Goal: Contribute content: Contribute content

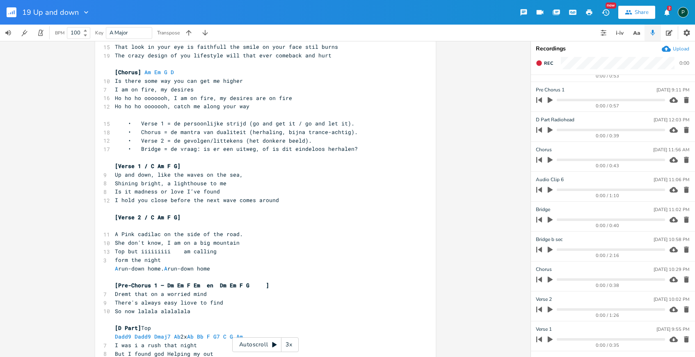
scroll to position [707, 0]
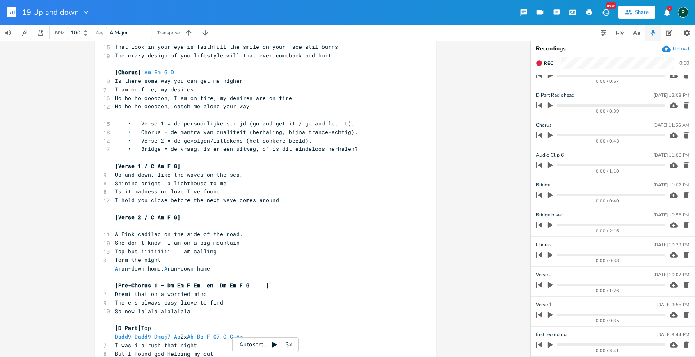
click at [551, 311] on button "button" at bounding box center [550, 315] width 11 height 13
click at [552, 316] on icon "button" at bounding box center [550, 314] width 5 height 5
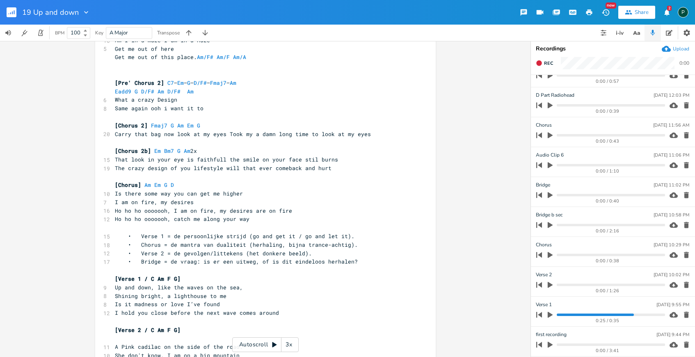
scroll to position [0, 0]
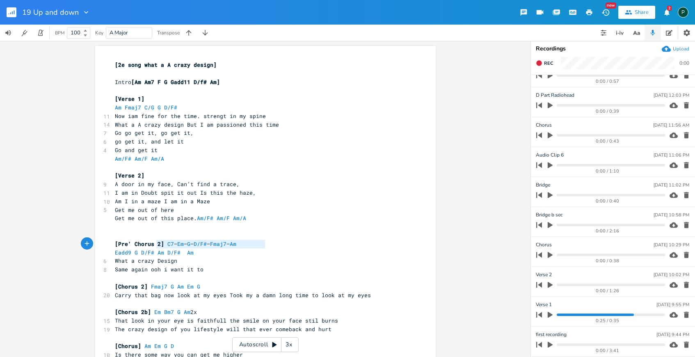
type textarea "C7 – Em – G – D/F# – Fmaj7 – Am"
drag, startPoint x: 268, startPoint y: 245, endPoint x: 161, endPoint y: 245, distance: 106.7
click at [161, 245] on pre "[Pre' Chorus 2] C7 – Em – G – D/F# – Fmaj7 – Am" at bounding box center [261, 244] width 296 height 9
click at [195, 252] on pre "Eadd9 G D/F# Am D/F# Am" at bounding box center [261, 253] width 296 height 9
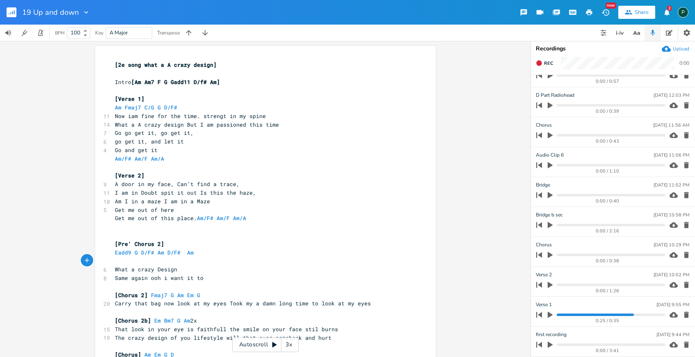
paste textarea "o"
type textarea "Same again ooh i want it to"
drag, startPoint x: 202, startPoint y: 275, endPoint x: 111, endPoint y: 275, distance: 90.3
click at [113, 275] on pre "Same again ooh i want it to" at bounding box center [261, 278] width 296 height 9
type textarea "What a crazy Design"
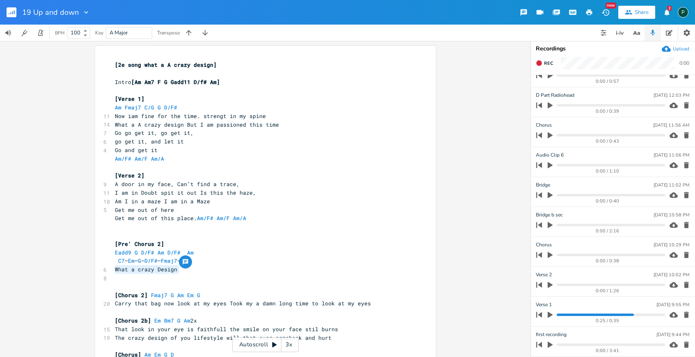
drag, startPoint x: 177, startPoint y: 268, endPoint x: 113, endPoint y: 268, distance: 64.4
click at [113, 268] on pre "What a crazy Design" at bounding box center [261, 270] width 296 height 9
click at [119, 281] on pre "​" at bounding box center [261, 278] width 296 height 9
paste textarea "e."
type textarea "Get me out of this place."
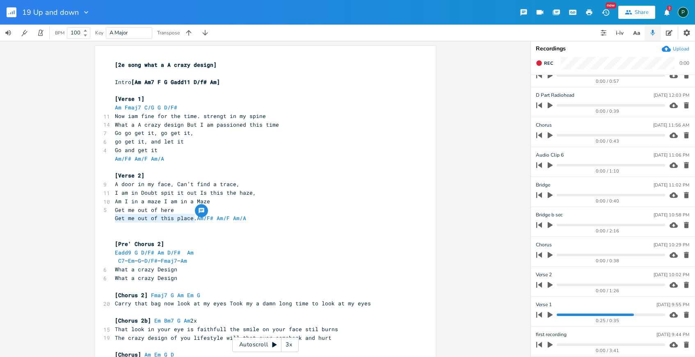
drag, startPoint x: 192, startPoint y: 221, endPoint x: 106, endPoint y: 221, distance: 85.8
click at [176, 280] on span "What a crazy Design" at bounding box center [146, 278] width 62 height 7
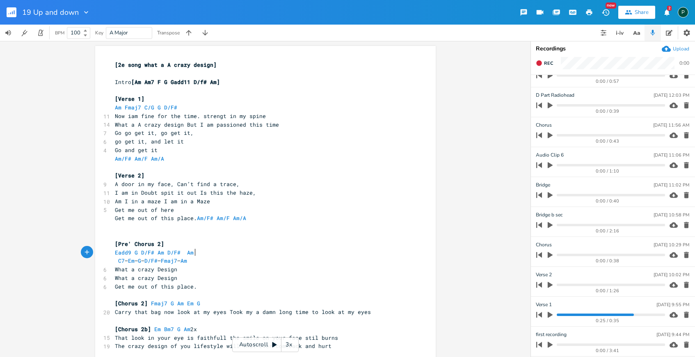
click at [277, 254] on pre "Eadd9 G D/F# Am D/F# Am" at bounding box center [261, 253] width 296 height 9
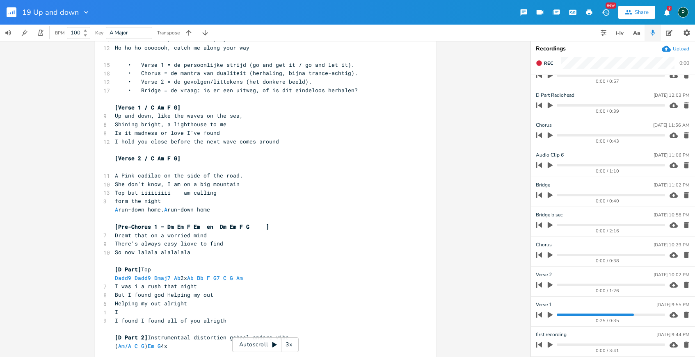
scroll to position [349, 0]
click at [549, 318] on icon "button" at bounding box center [550, 315] width 7 height 7
click at [613, 314] on progress at bounding box center [611, 315] width 108 height 2
click at [603, 315] on progress at bounding box center [611, 315] width 108 height 2
click at [599, 315] on progress at bounding box center [611, 315] width 108 height 2
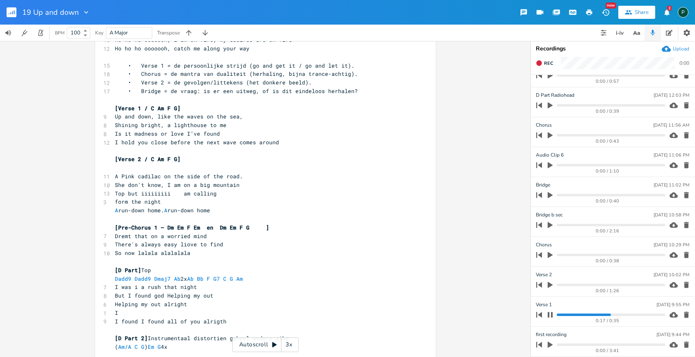
click at [594, 315] on progress at bounding box center [611, 315] width 108 height 2
click at [588, 315] on progress at bounding box center [611, 315] width 108 height 2
click at [552, 315] on icon "button" at bounding box center [550, 314] width 5 height 5
click at [552, 284] on icon "button" at bounding box center [550, 285] width 7 height 7
click at [632, 285] on progress at bounding box center [611, 285] width 108 height 2
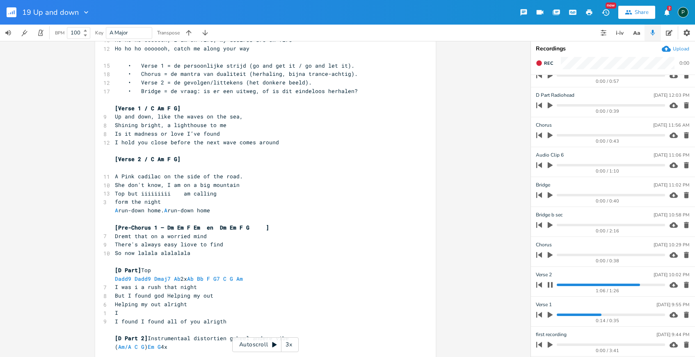
click at [551, 286] on icon "button" at bounding box center [550, 284] width 5 height 5
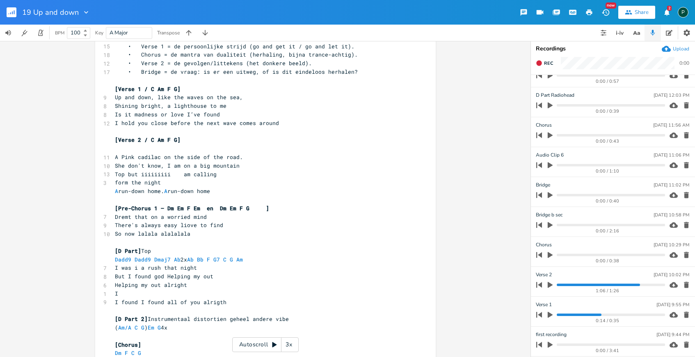
scroll to position [366, 0]
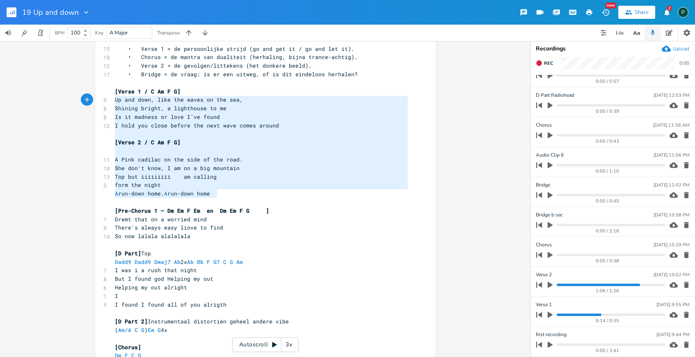
type textarea "[Verse 1 / C Am F G] Up and down, like the waves on the sea, Shining bright, a …"
drag, startPoint x: 224, startPoint y: 193, endPoint x: 99, endPoint y: 89, distance: 162.3
click at [99, 89] on div "[Verse 1 / C Am F G] Up and down, like the waves on the sea, Shining bright, a …" at bounding box center [265, 158] width 341 height 957
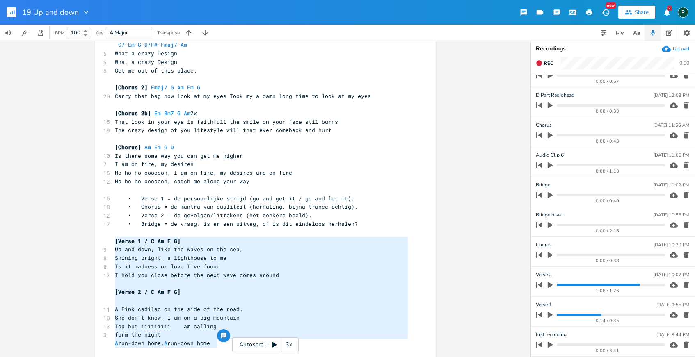
scroll to position [219, 0]
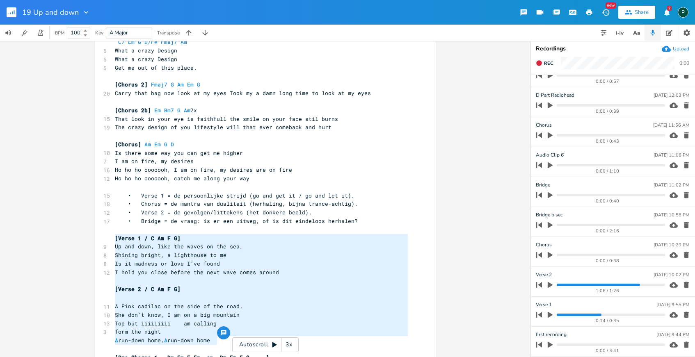
click at [174, 236] on span "[Verse 1 / C Am F G]" at bounding box center [148, 238] width 66 height 7
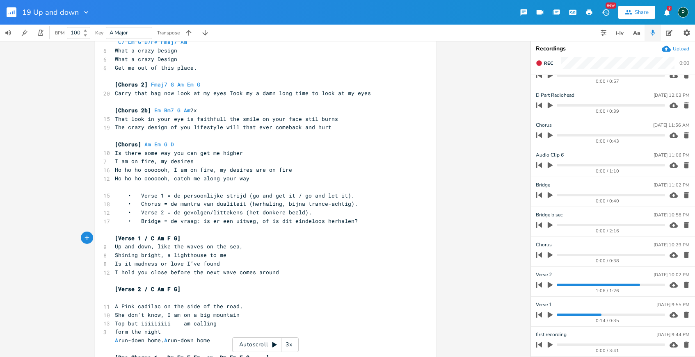
click at [144, 239] on span "[Verse 1 / C Am F G]" at bounding box center [148, 238] width 66 height 7
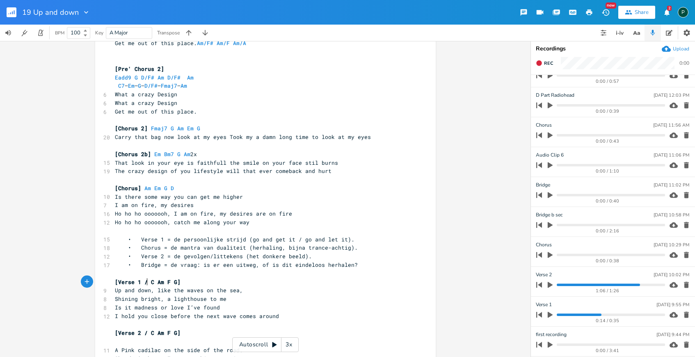
scroll to position [173, 0]
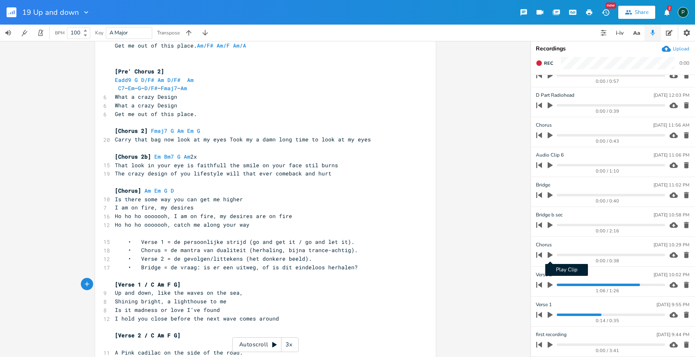
click at [549, 255] on icon "button" at bounding box center [550, 255] width 5 height 6
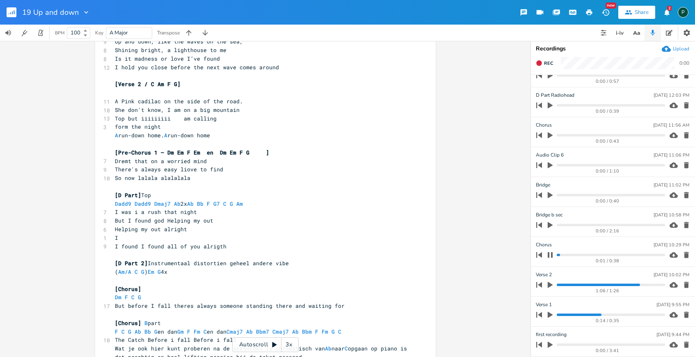
scroll to position [425, 0]
click at [550, 257] on icon "button" at bounding box center [550, 255] width 7 height 7
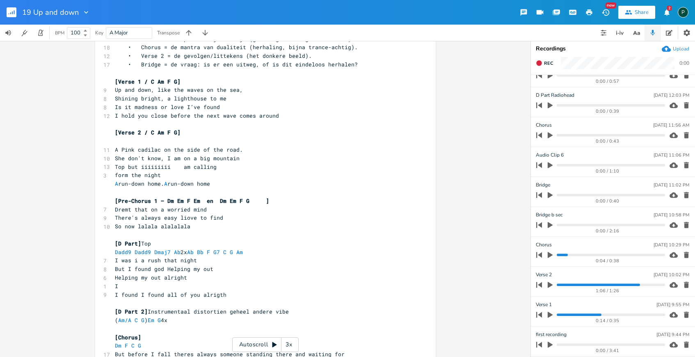
scroll to position [0, 0]
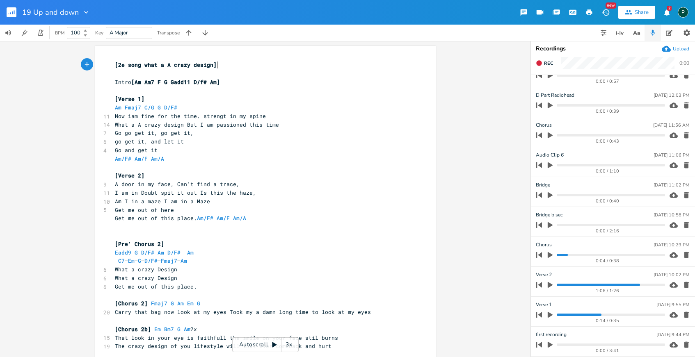
click at [238, 66] on pre "[2e song what a A crazy design]" at bounding box center [261, 65] width 296 height 9
type textarea "Misschine"
type textarea "en naar Bbm beter vor"
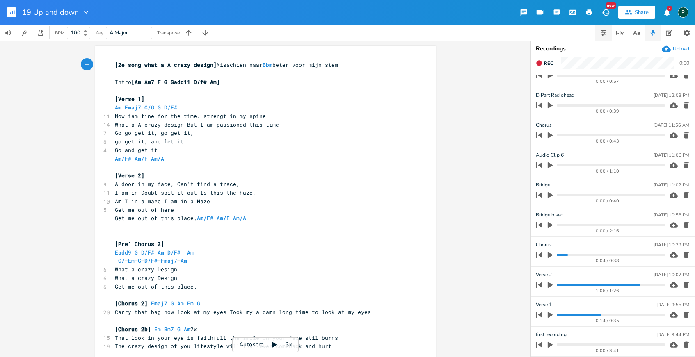
type textarea "or mijn stem"
click at [608, 32] on button "button" at bounding box center [604, 33] width 16 height 16
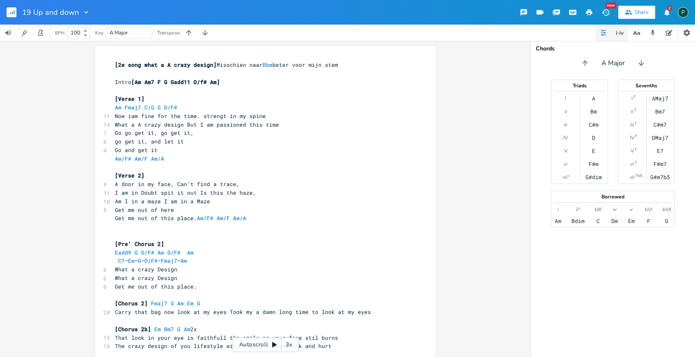
click at [622, 32] on icon "button" at bounding box center [620, 33] width 10 height 10
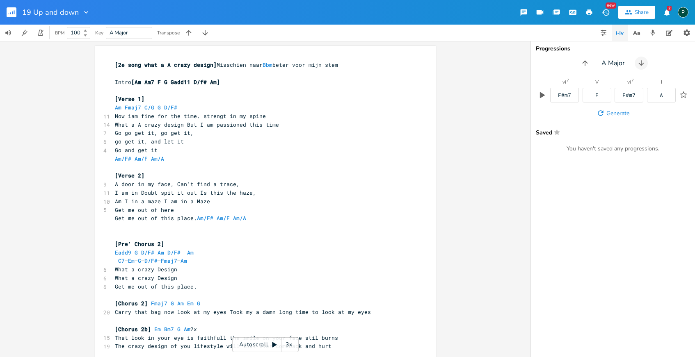
click at [641, 64] on icon "button" at bounding box center [641, 62] width 5 height 5
click at [641, 64] on icon "button" at bounding box center [643, 63] width 8 height 8
click at [584, 62] on icon "button" at bounding box center [585, 63] width 8 height 8
click at [584, 62] on icon "button" at bounding box center [582, 62] width 5 height 5
type input "a mino"
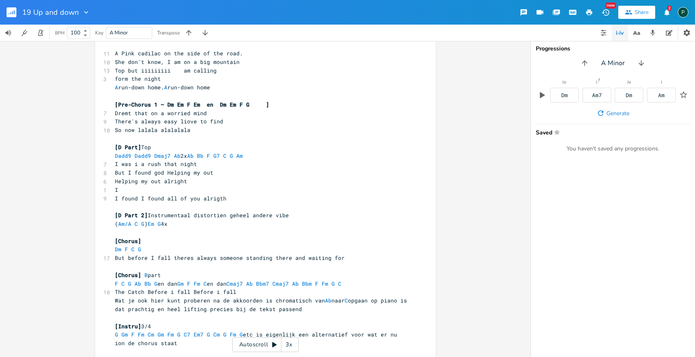
scroll to position [403, 0]
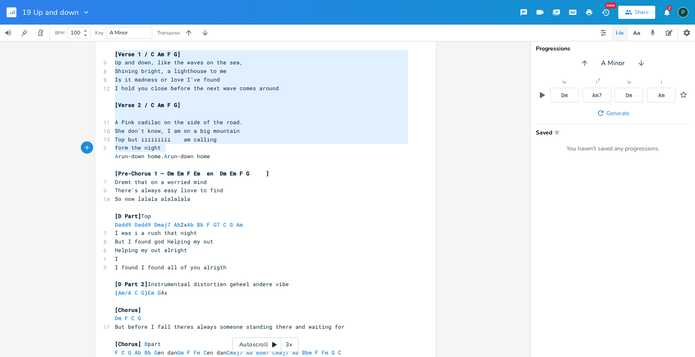
type textarea "[Verse 1 / C Am F G] Up and down, like the waves on the sea, Shining bright, a …"
drag, startPoint x: 112, startPoint y: 54, endPoint x: 265, endPoint y: 158, distance: 185.4
click at [265, 158] on div "[2e song what a A crazy design] Misschien naar Bbm beter voor mijn stem ​ Intro…" at bounding box center [261, 122] width 296 height 930
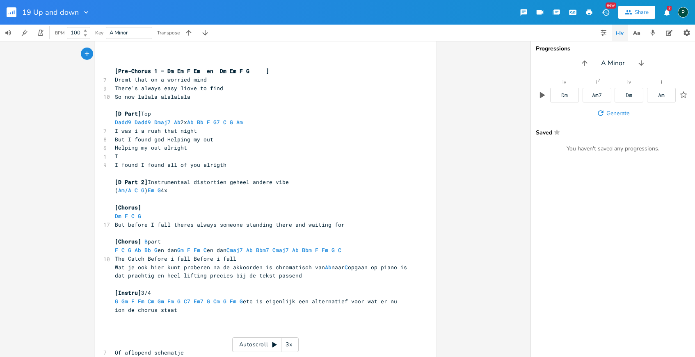
scroll to position [548, 0]
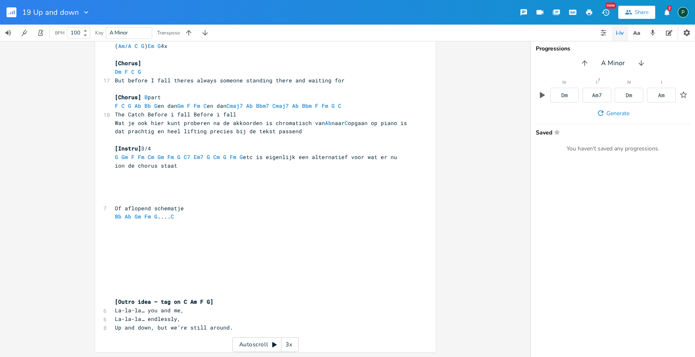
click at [242, 329] on pre "Up and down, but we’re still around." at bounding box center [261, 328] width 296 height 9
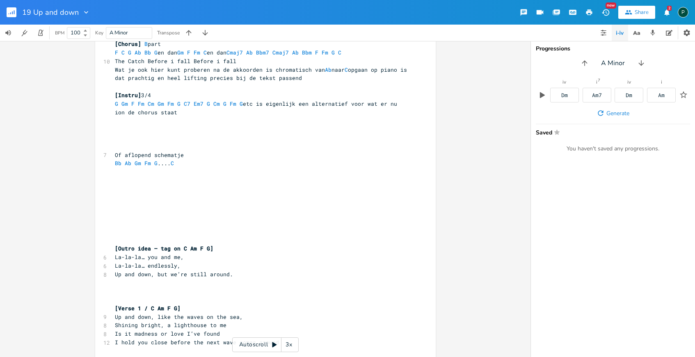
scroll to position [604, 0]
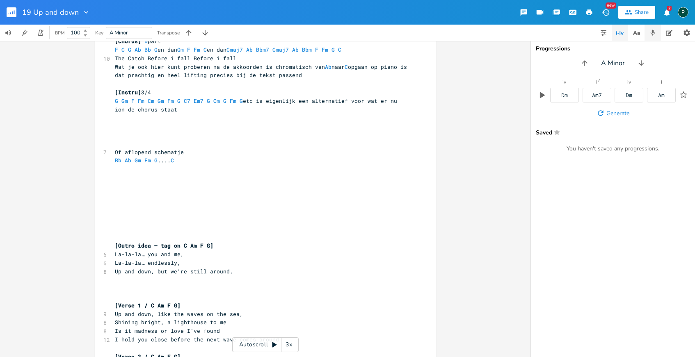
click at [653, 31] on icon "button" at bounding box center [653, 33] width 5 height 6
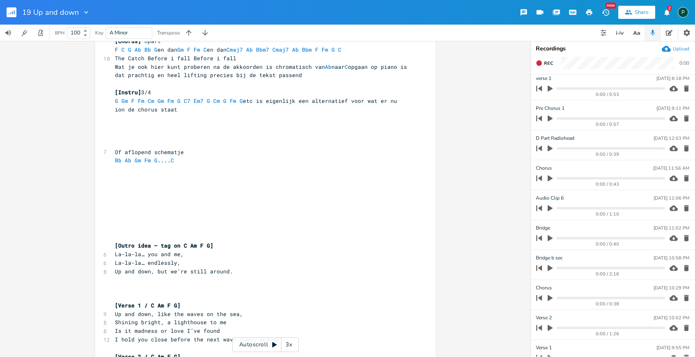
scroll to position [707, 0]
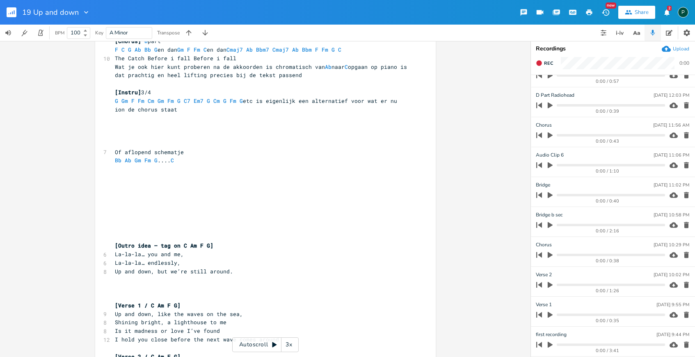
click at [548, 195] on icon "button" at bounding box center [550, 195] width 5 height 6
click at [548, 195] on icon "button" at bounding box center [550, 194] width 5 height 5
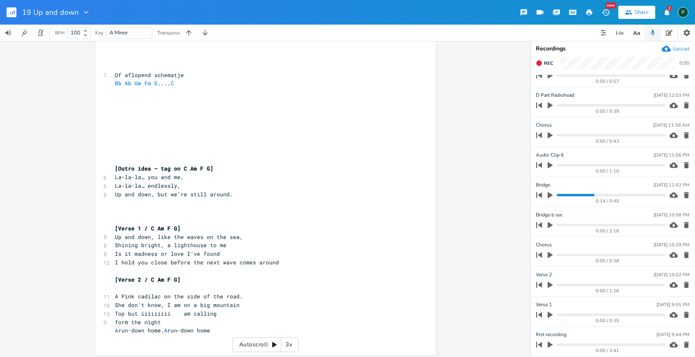
scroll to position [684, 0]
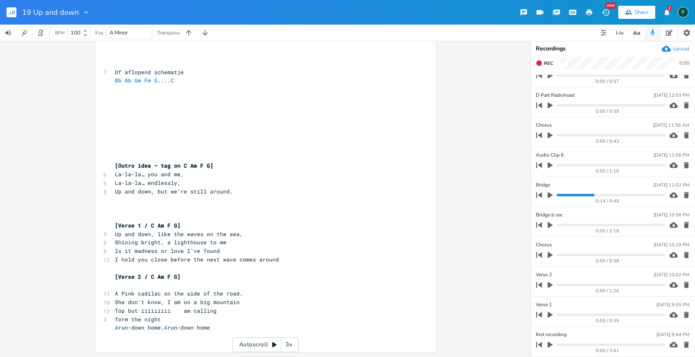
click at [82, 11] on icon "button" at bounding box center [86, 12] width 8 height 8
click at [424, 18] on div "19 Up and down Edit Rename Collection Collections Delete Delete New Share 2 P" at bounding box center [347, 12] width 695 height 25
click at [12, 7] on rect "button" at bounding box center [12, 12] width 10 height 10
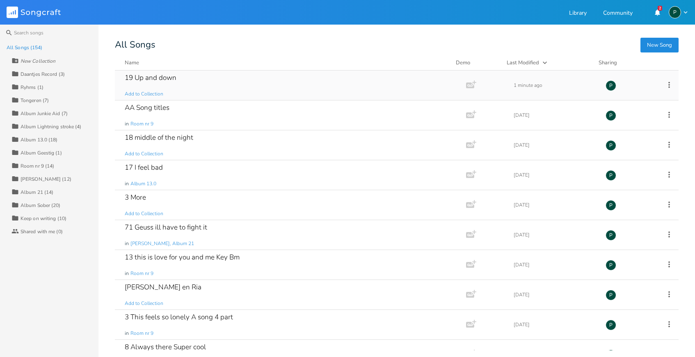
click at [665, 85] on icon at bounding box center [669, 84] width 9 height 9
click at [621, 151] on span "Demo Manage Demo" at bounding box center [622, 154] width 40 height 6
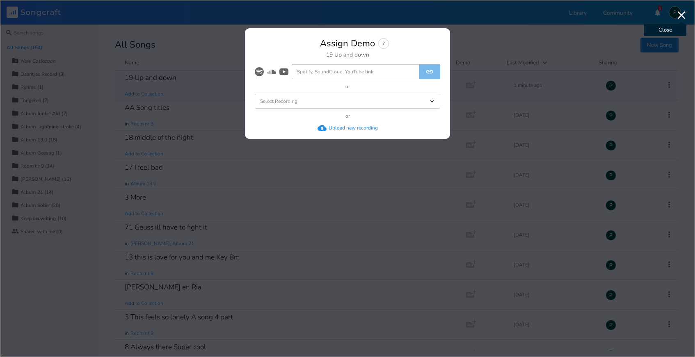
click at [685, 11] on icon "button" at bounding box center [681, 15] width 13 height 13
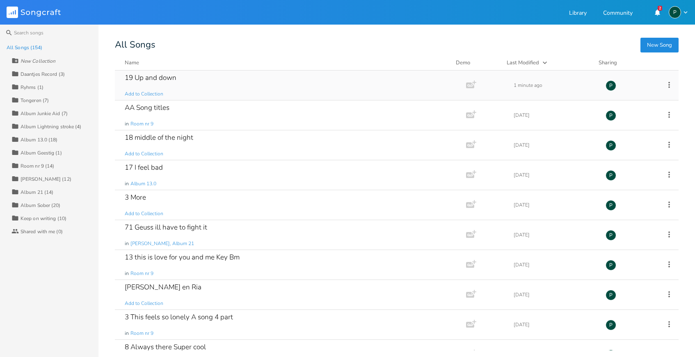
click at [669, 82] on icon at bounding box center [670, 85] width 2 height 6
click at [628, 114] on span "Duplicate Make a Copy" at bounding box center [620, 112] width 36 height 6
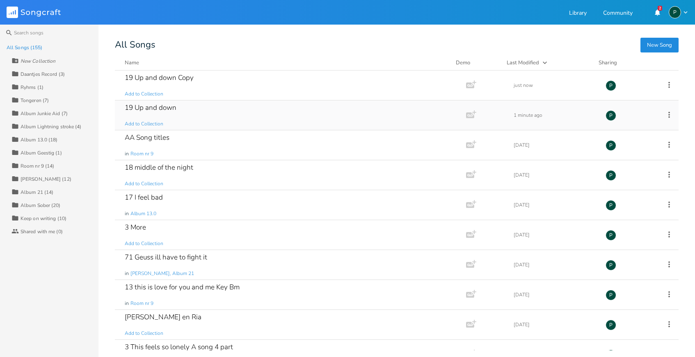
click at [184, 110] on div "19 Up and down Add to Collection" at bounding box center [289, 116] width 328 height 30
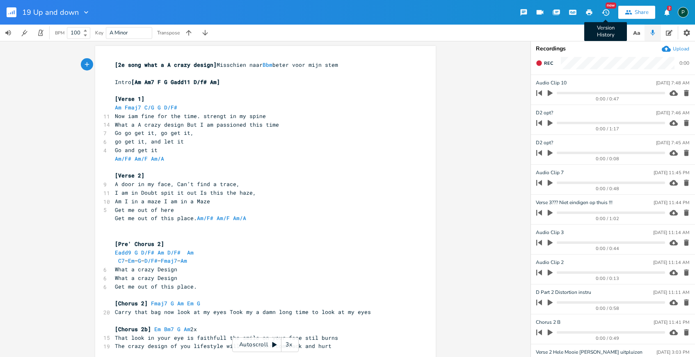
click at [609, 13] on icon "button" at bounding box center [605, 12] width 7 height 7
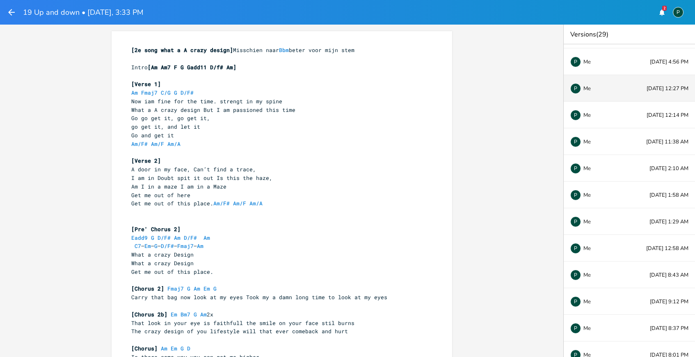
scroll to position [263, 0]
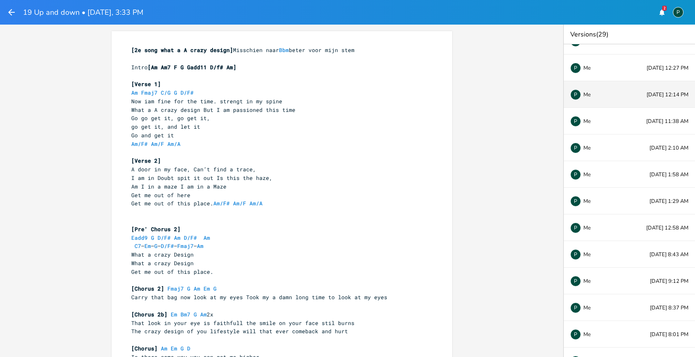
click at [635, 96] on div "P Me [DATE] 12:14 PM" at bounding box center [629, 94] width 131 height 27
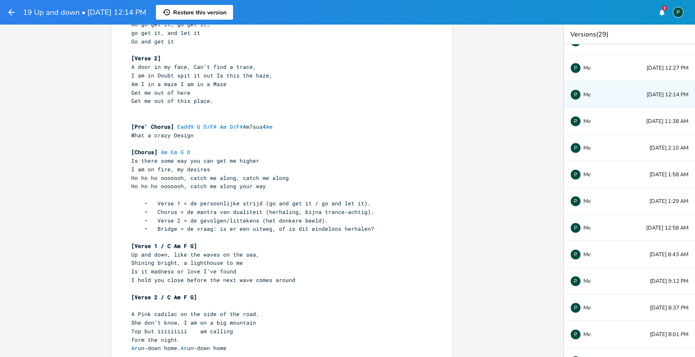
scroll to position [96, 0]
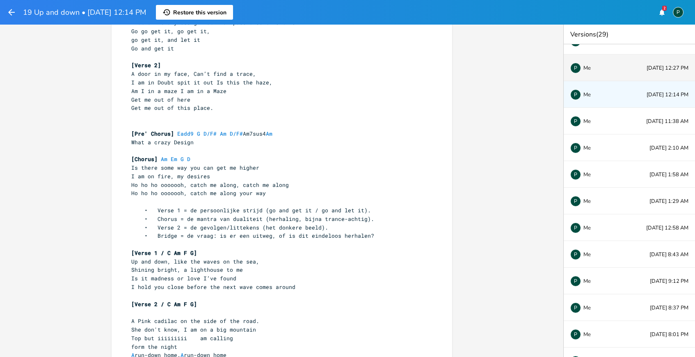
click at [632, 74] on div "P Me [DATE] 12:27 PM" at bounding box center [629, 68] width 131 height 27
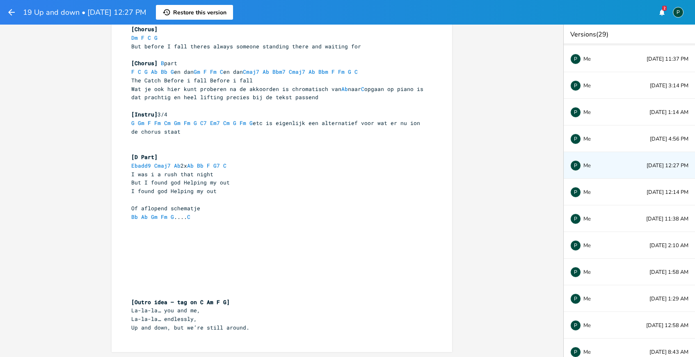
scroll to position [148, 0]
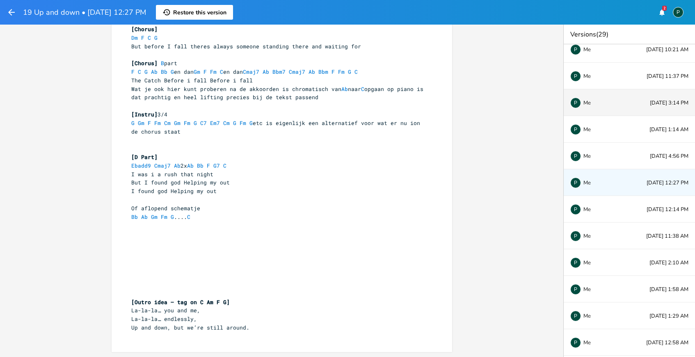
click at [592, 101] on div "P Me" at bounding box center [597, 102] width 54 height 5
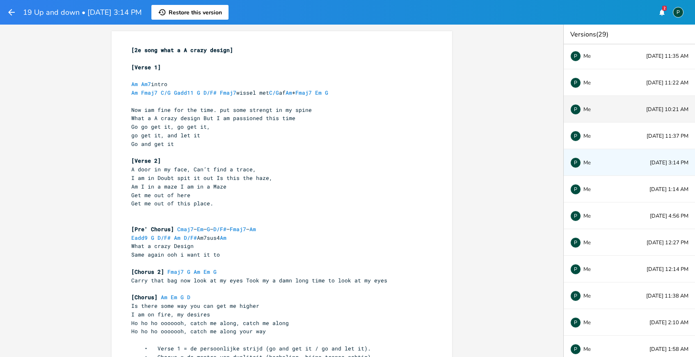
scroll to position [79, 0]
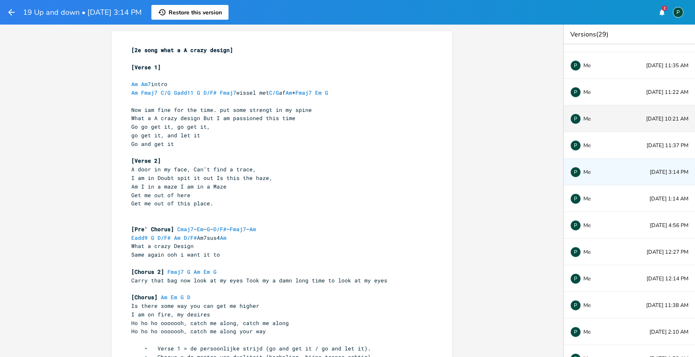
click at [603, 112] on div "P Me [DATE] 10:21 AM" at bounding box center [629, 118] width 131 height 27
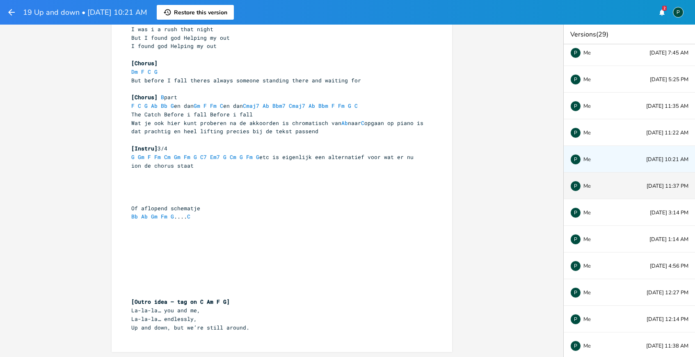
scroll to position [0, 0]
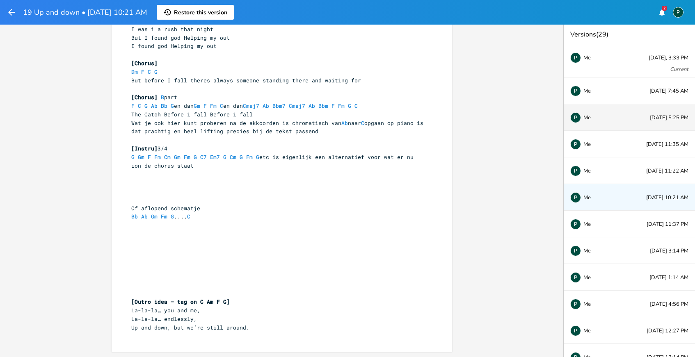
click at [602, 112] on div "P Me [DATE] 5:25 PM" at bounding box center [629, 117] width 131 height 27
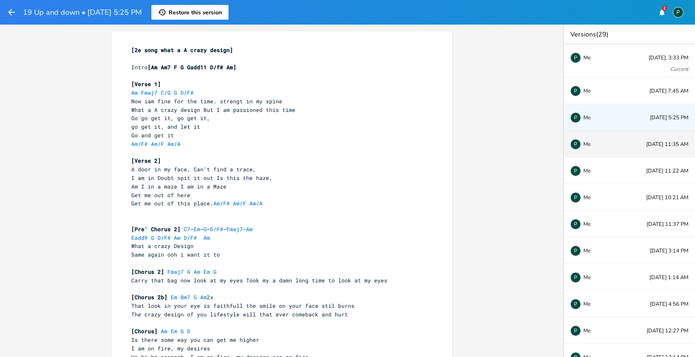
click at [633, 151] on div "P Me [DATE] 11:35 AM" at bounding box center [629, 144] width 131 height 27
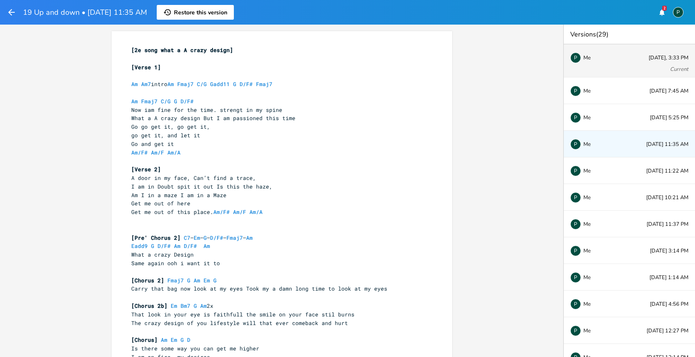
click at [618, 67] on div "P Me [DATE], 3:33 PM Current" at bounding box center [629, 60] width 131 height 33
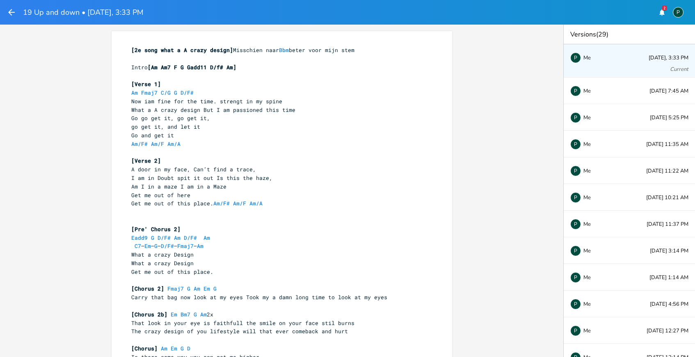
click at [618, 67] on div "P Me [DATE], 3:33 PM Current" at bounding box center [629, 60] width 131 height 33
click at [9, 13] on icon "button" at bounding box center [11, 12] width 7 height 7
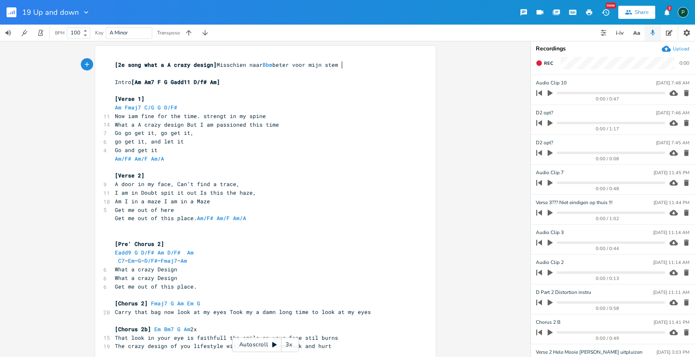
click at [163, 98] on pre "[Verse 1]" at bounding box center [261, 99] width 296 height 9
type textarea "Onderweg ont"
type textarea "Vroeg in herstel"
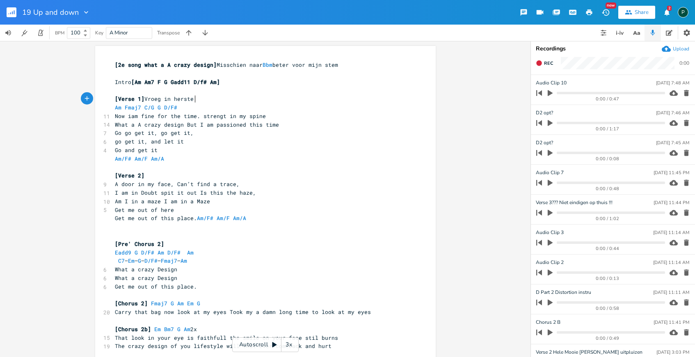
scroll to position [0, 38]
click at [165, 171] on pre "​" at bounding box center [261, 167] width 296 height 9
click at [163, 174] on pre "[Verse 2]" at bounding box center [261, 176] width 296 height 9
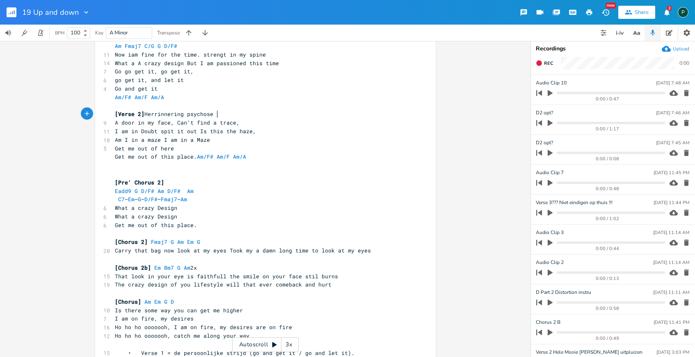
scroll to position [68, 0]
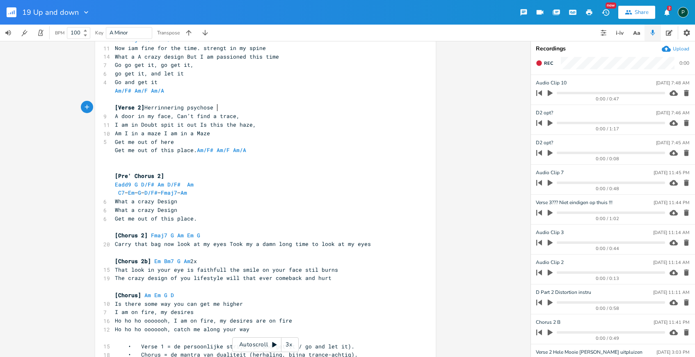
type textarea "Herrinnering psychose"
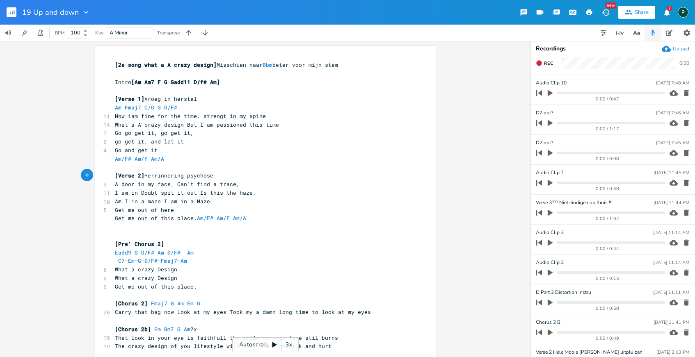
click at [79, 12] on div at bounding box center [84, 12] width 11 height 8
click at [98, 25] on span "Edit Rename" at bounding box center [93, 24] width 26 height 6
type input "19 What a crazy design"
click at [241, 121] on pre "What a A crazy design But I am passioned this time" at bounding box center [261, 125] width 296 height 9
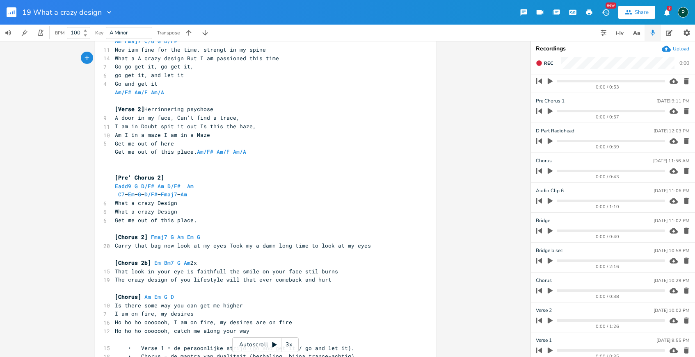
scroll to position [707, 0]
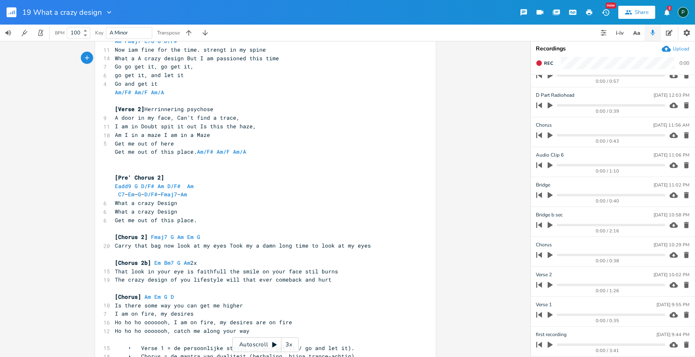
click at [550, 225] on icon "button" at bounding box center [550, 225] width 5 height 6
click at [550, 227] on icon "button" at bounding box center [550, 225] width 7 height 7
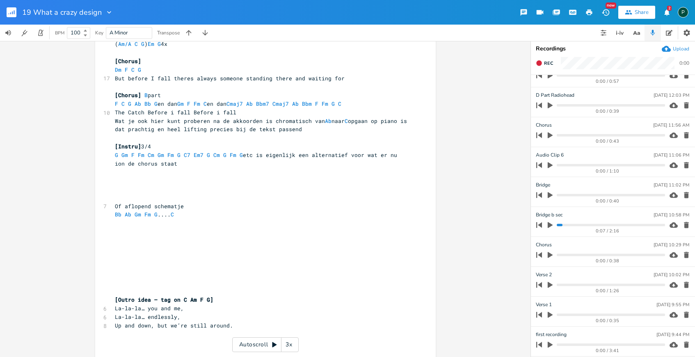
scroll to position [516, 0]
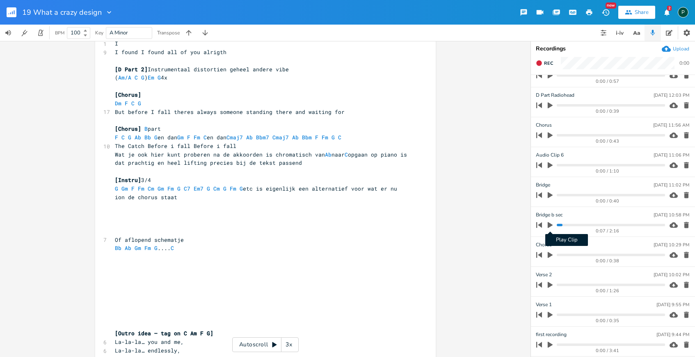
click at [548, 221] on button "Play Clip" at bounding box center [550, 225] width 11 height 13
click at [549, 195] on icon "button" at bounding box center [550, 195] width 5 height 6
click at [552, 224] on icon "button" at bounding box center [550, 224] width 5 height 5
click at [550, 196] on icon "button" at bounding box center [550, 195] width 7 height 7
click at [550, 196] on icon "button" at bounding box center [550, 195] width 5 height 6
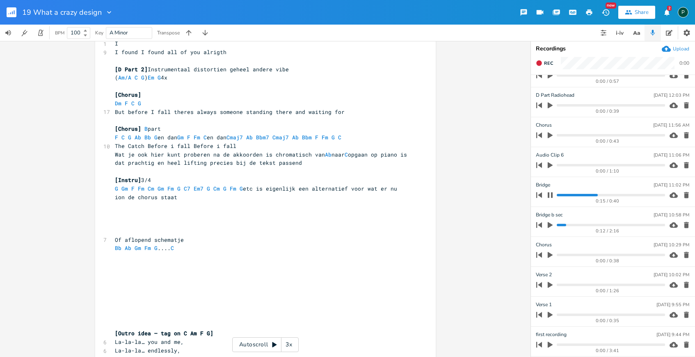
click at [558, 194] on progress at bounding box center [611, 195] width 108 height 2
click at [550, 195] on icon "button" at bounding box center [550, 195] width 7 height 7
click at [135, 219] on pre "​" at bounding box center [261, 223] width 296 height 9
type textarea "Bridge]"
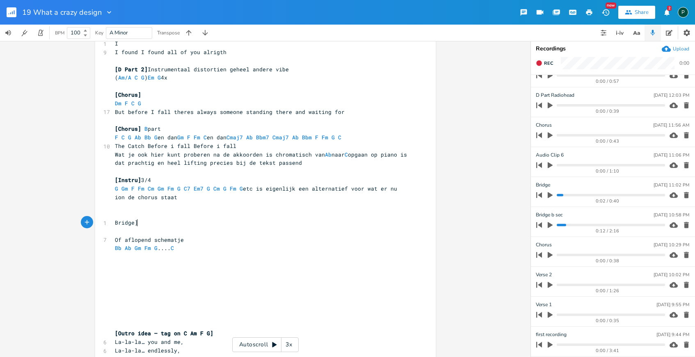
scroll to position [0, 17]
type textarea "["
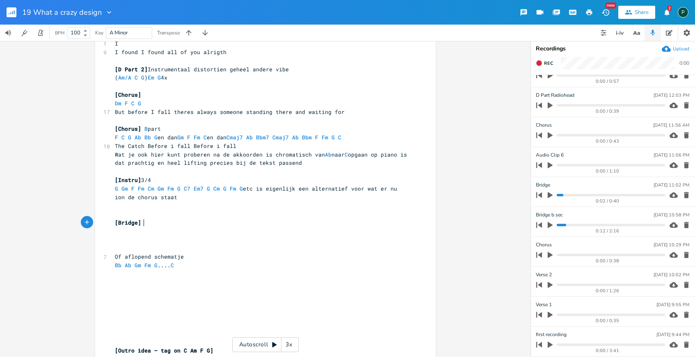
type textarea "F"
type textarea "Ia m"
type textarea "am"
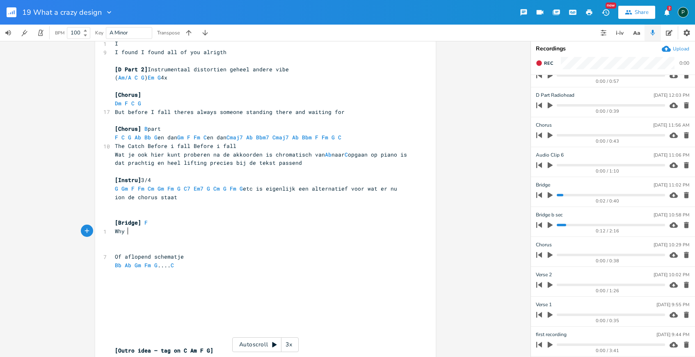
scroll to position [0, 13]
type textarea "Why we bother"
type textarea "I am that brother on the otherside"
click at [552, 193] on icon "button" at bounding box center [550, 195] width 7 height 7
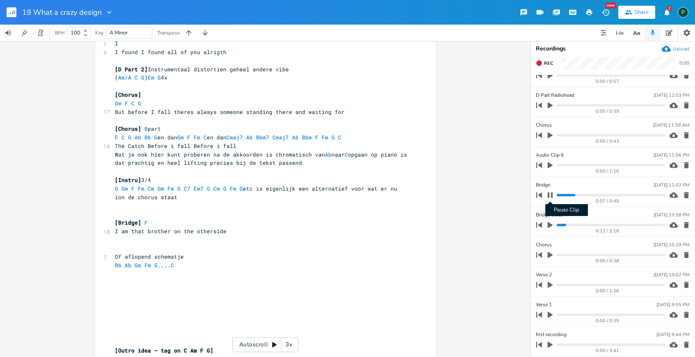
click at [553, 195] on icon "button" at bounding box center [550, 195] width 7 height 7
click at [233, 236] on pre "​" at bounding box center [261, 240] width 296 height 9
type textarea "alterert son"
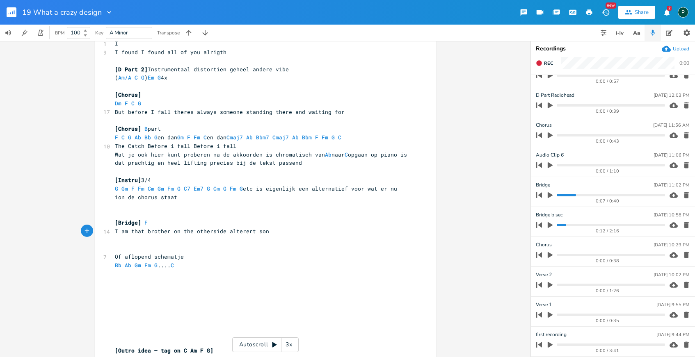
click at [175, 223] on pre "[Bridge] F" at bounding box center [261, 223] width 296 height 9
type textarea "Aa"
type textarea "b Bb"
click at [552, 195] on icon "button" at bounding box center [550, 195] width 5 height 6
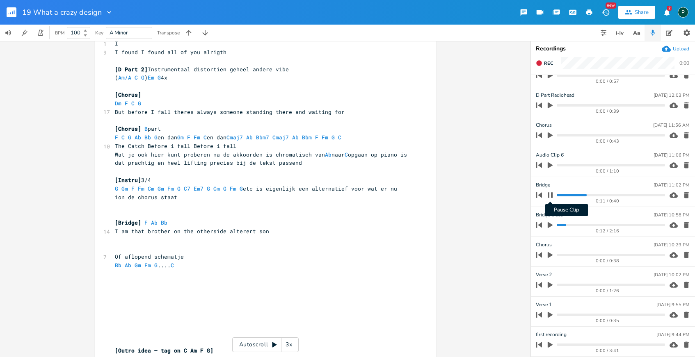
click at [552, 196] on icon "button" at bounding box center [550, 194] width 5 height 5
click at [563, 194] on progress at bounding box center [611, 195] width 108 height 2
click at [542, 194] on icon "button" at bounding box center [539, 195] width 6 height 6
click at [548, 195] on icon "button" at bounding box center [550, 195] width 5 height 6
click at [567, 196] on progress at bounding box center [611, 195] width 108 height 2
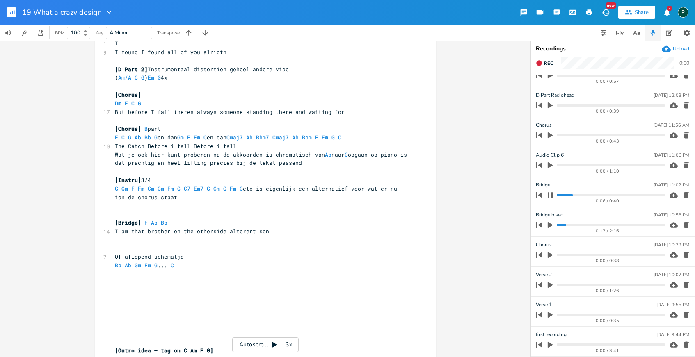
click at [268, 234] on pre "I am that brother on the otherside alterert son" at bounding box center [261, 231] width 296 height 9
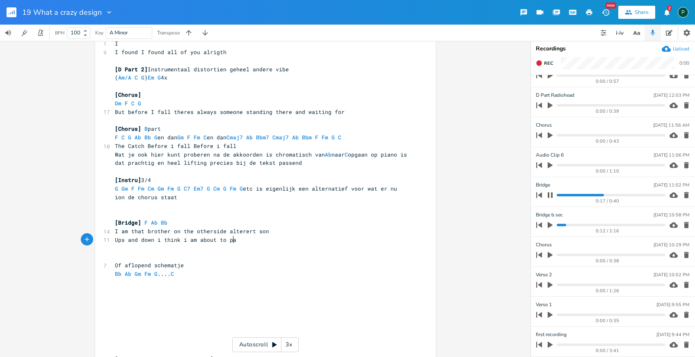
type textarea "Ups and down i think i am about to pay"
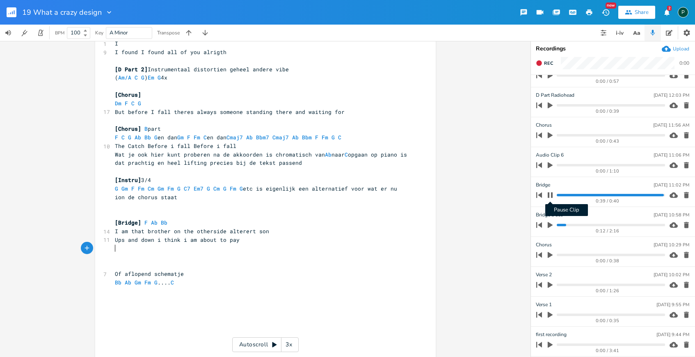
click at [552, 197] on icon "button" at bounding box center [550, 194] width 5 height 5
click at [552, 197] on icon "button" at bounding box center [550, 195] width 7 height 7
click at [552, 221] on button "button" at bounding box center [550, 225] width 11 height 13
click at [557, 226] on progress at bounding box center [611, 225] width 108 height 2
click at [552, 228] on icon "button" at bounding box center [550, 225] width 7 height 7
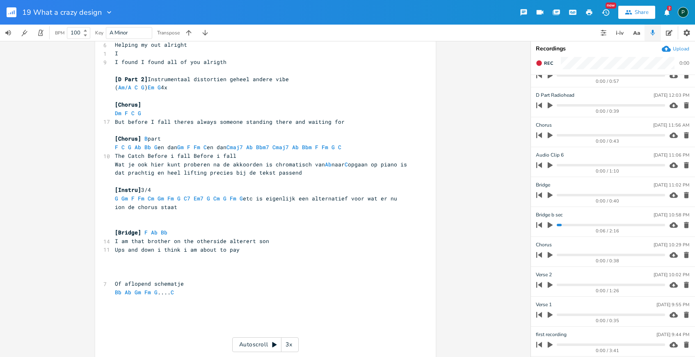
scroll to position [438, 0]
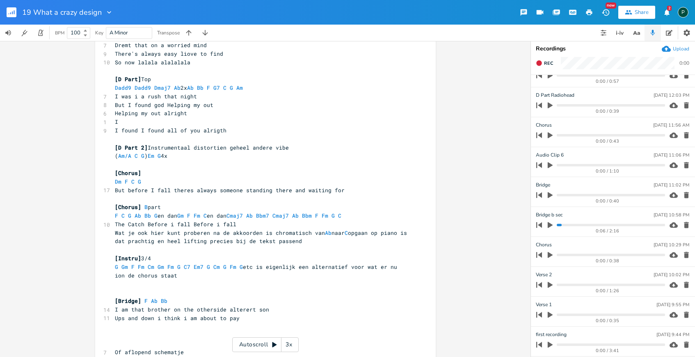
click at [143, 328] on pre "​" at bounding box center [261, 327] width 296 height 9
type textarea "[Bridge] F Ab Bb"
drag, startPoint x: 172, startPoint y: 301, endPoint x: 113, endPoint y: 301, distance: 58.7
click at [113, 301] on pre "[Bridge] F Ab Bb" at bounding box center [261, 301] width 296 height 9
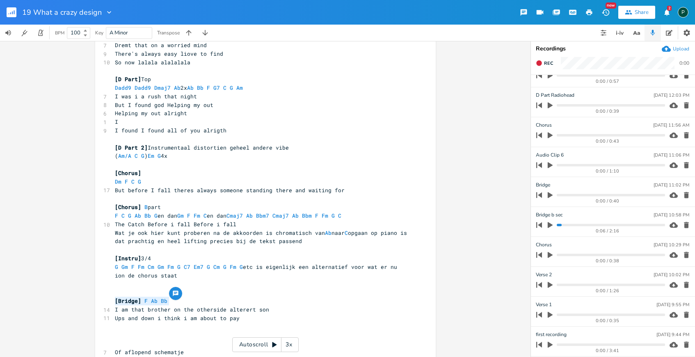
click at [116, 331] on pre "​" at bounding box center [261, 335] width 296 height 9
paste textarea
click at [135, 337] on span "[Bridge]" at bounding box center [128, 335] width 26 height 7
type textarea "b part"
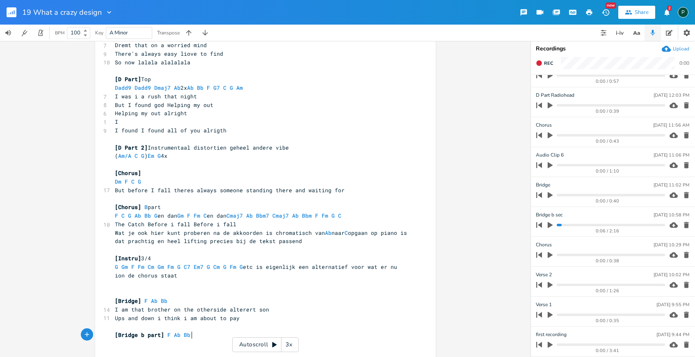
click at [192, 335] on pre "[Bridge b part] F Ab Bb" at bounding box center [261, 335] width 296 height 9
type textarea "C Bb Aa"
type textarea "b"
click at [552, 224] on icon "button" at bounding box center [550, 225] width 5 height 6
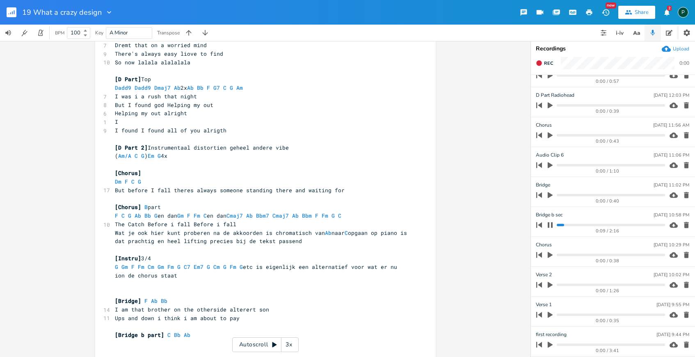
click at [560, 225] on progress at bounding box center [611, 225] width 108 height 2
click at [192, 335] on pre "[Bridge b part] C Bb Ab" at bounding box center [261, 335] width 296 height 9
type textarea "Bb"
type textarea "Fm"
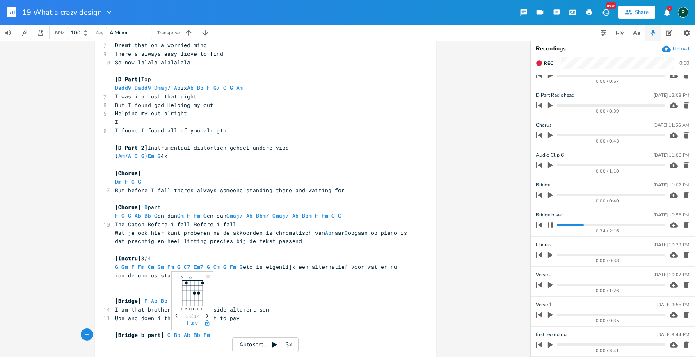
click at [572, 226] on progress at bounding box center [611, 225] width 108 height 2
click at [586, 224] on progress at bounding box center [611, 225] width 108 height 2
click at [591, 225] on progress at bounding box center [611, 225] width 108 height 2
click at [552, 224] on icon "button" at bounding box center [550, 224] width 5 height 5
click at [552, 224] on icon "button" at bounding box center [550, 225] width 7 height 7
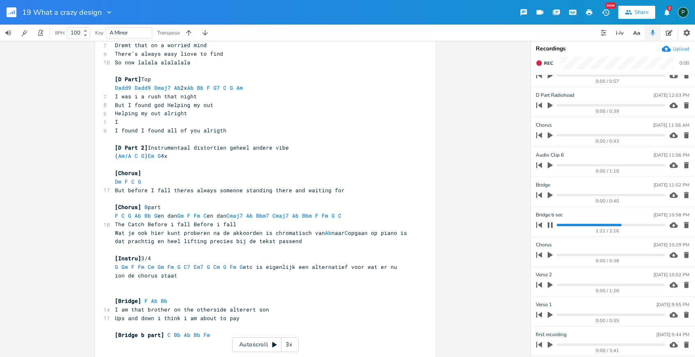
click at [637, 225] on progress at bounding box center [611, 225] width 108 height 2
click at [643, 226] on progress at bounding box center [611, 225] width 108 height 2
click at [651, 226] on progress at bounding box center [611, 225] width 108 height 2
click at [655, 226] on progress at bounding box center [611, 225] width 108 height 2
click at [603, 226] on progress at bounding box center [611, 225] width 108 height 2
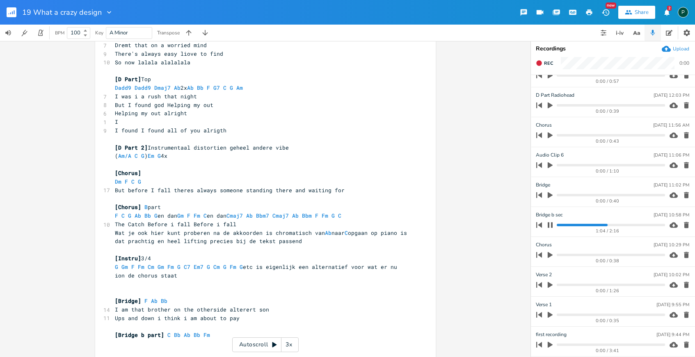
click at [566, 225] on progress at bounding box center [611, 225] width 108 height 2
click at [550, 226] on icon "button" at bounding box center [550, 225] width 7 height 7
click at [216, 334] on pre "[Bridge b part] C Bb Ab Bb Fm" at bounding box center [261, 335] width 296 height 9
type textarea "D#m"
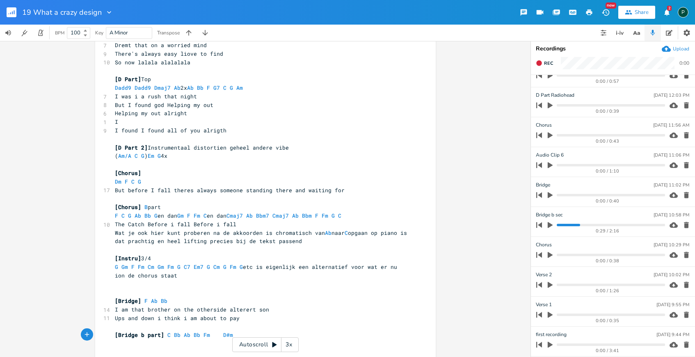
click at [548, 229] on button "button" at bounding box center [550, 225] width 11 height 13
click at [576, 225] on progress at bounding box center [611, 225] width 108 height 2
click at [574, 225] on progress at bounding box center [611, 225] width 108 height 2
click at [552, 228] on icon "button" at bounding box center [550, 225] width 7 height 7
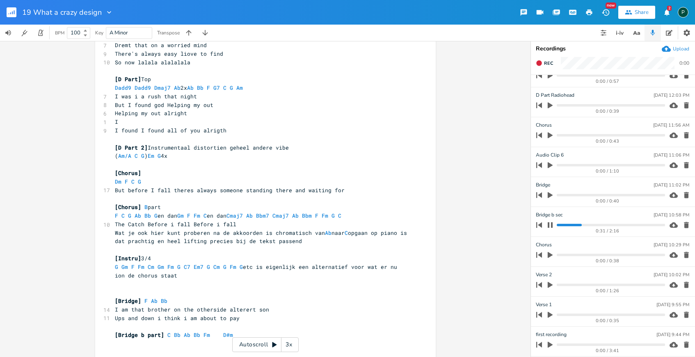
click at [570, 225] on progress at bounding box center [611, 225] width 108 height 2
click at [552, 226] on icon "button" at bounding box center [550, 224] width 5 height 5
click at [552, 226] on icon "button" at bounding box center [550, 225] width 7 height 7
click at [552, 226] on icon "button" at bounding box center [550, 224] width 5 height 5
click at [232, 335] on pre "[Bridge b part] C Bb Ab Bb Fm D#m" at bounding box center [261, 335] width 296 height 9
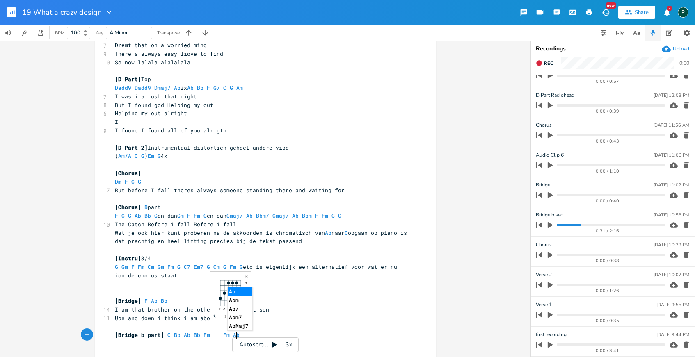
scroll to position [0, 17]
type textarea "Fm Ab Gm Bb"
click at [295, 325] on pre "​" at bounding box center [261, 327] width 296 height 9
click at [550, 227] on icon "button" at bounding box center [550, 225] width 5 height 6
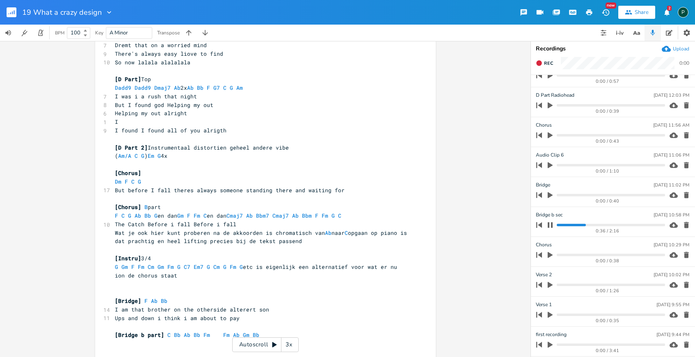
click at [550, 227] on icon "button" at bounding box center [550, 225] width 7 height 7
click at [550, 227] on icon "button" at bounding box center [550, 225] width 5 height 6
click at [548, 225] on icon "button" at bounding box center [550, 224] width 5 height 5
click at [548, 225] on icon "button" at bounding box center [550, 225] width 5 height 6
click at [262, 334] on pre "[Bridge b part] C Bb Ab Bb Fm Fm Ab Gm Bb" at bounding box center [261, 335] width 296 height 9
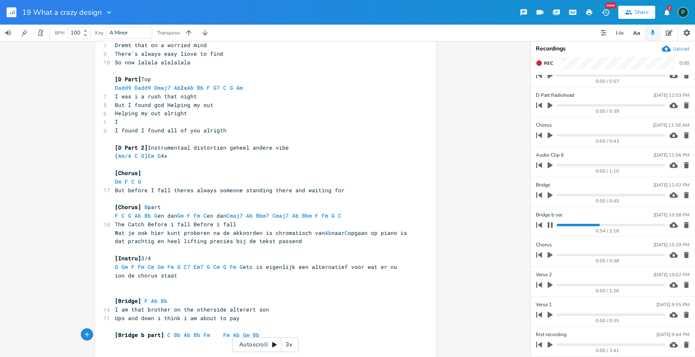
scroll to position [0, 1]
type textarea "C"
click at [305, 318] on pre "Ups and down i think i am about to pay" at bounding box center [261, 318] width 296 height 9
click at [550, 225] on icon "button" at bounding box center [550, 225] width 7 height 7
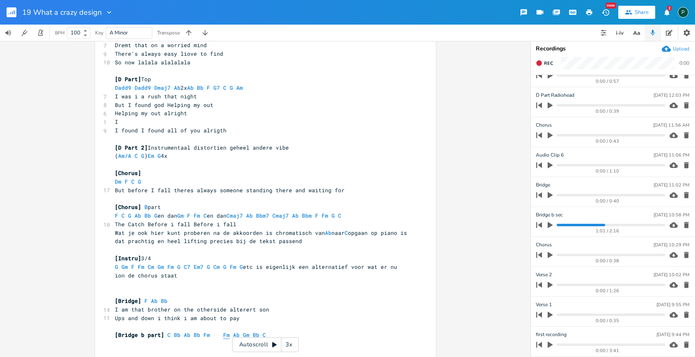
click at [223, 338] on span "Fm" at bounding box center [226, 336] width 7 height 8
click at [549, 223] on icon "button" at bounding box center [550, 225] width 5 height 6
click at [550, 224] on icon "button" at bounding box center [550, 225] width 7 height 7
click at [550, 224] on icon "button" at bounding box center [550, 225] width 5 height 6
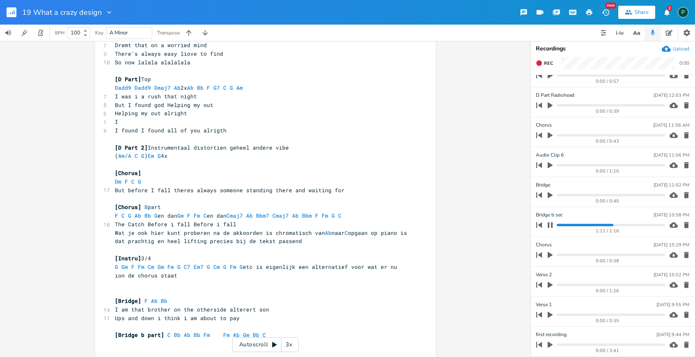
click at [550, 227] on icon "button" at bounding box center [550, 225] width 7 height 7
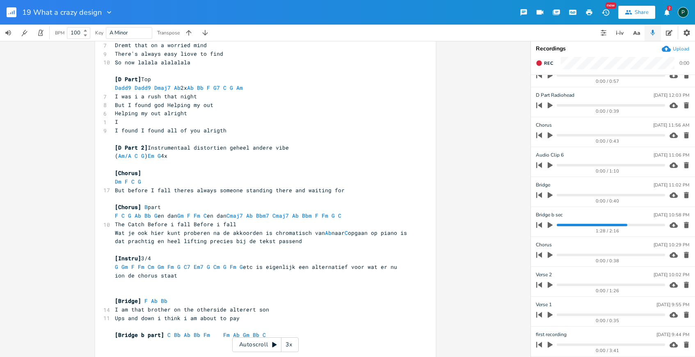
click at [550, 227] on icon "button" at bounding box center [550, 225] width 7 height 7
click at [550, 227] on icon "button" at bounding box center [550, 225] width 5 height 6
click at [550, 227] on icon "button" at bounding box center [550, 225] width 7 height 7
click at [255, 335] on span "[Bridge b part] C Bb Ab Bb Fm Fm Ab Gm Bb C" at bounding box center [190, 335] width 151 height 7
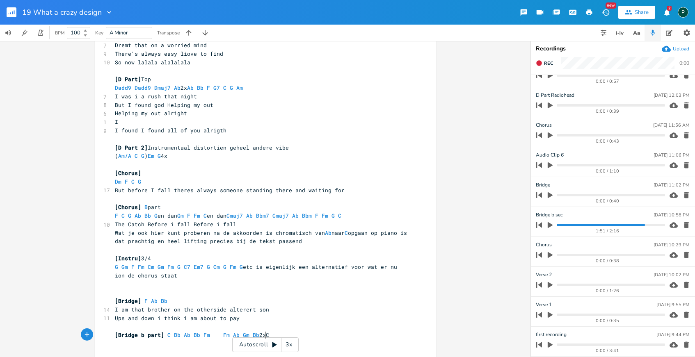
type textarea "2x"
click at [301, 315] on pre "Ups and down i think i am about to pay" at bounding box center [261, 318] width 296 height 9
click at [169, 302] on pre "[Bridge] F Ab Bb" at bounding box center [261, 301] width 296 height 9
type textarea "Fm Ab Gm Bb"
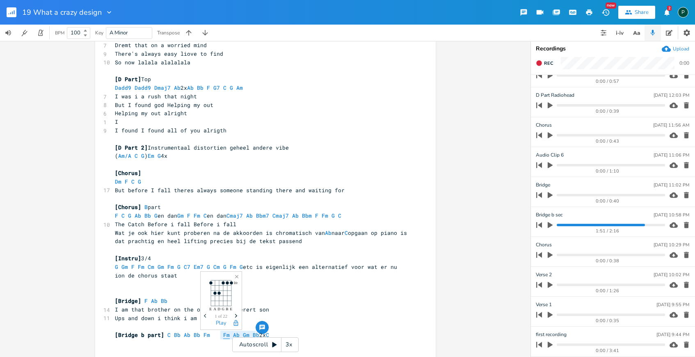
drag, startPoint x: 253, startPoint y: 334, endPoint x: 219, endPoint y: 334, distance: 34.1
click at [219, 334] on span "[Bridge b part] C Bb Ab Bb Fm Fm Ab Gm Bb 2x C" at bounding box center [192, 335] width 154 height 7
click at [171, 300] on pre "[Bridge] F Ab Bb" at bounding box center [261, 301] width 296 height 9
paste textarea
type textarea "F Ab Bb"
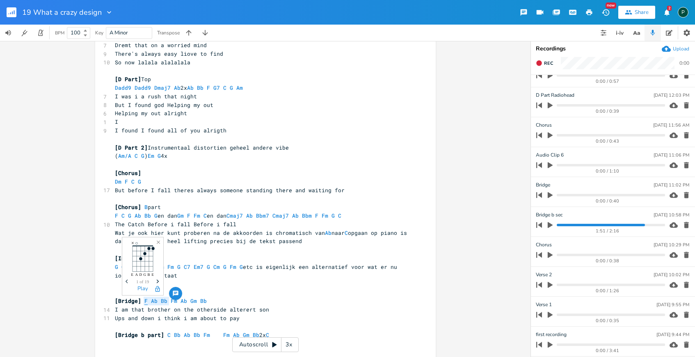
drag, startPoint x: 165, startPoint y: 300, endPoint x: 141, endPoint y: 299, distance: 24.2
click at [141, 299] on span "[Bridge] F Ab Bb Fm Ab Gm Bb" at bounding box center [161, 301] width 92 height 7
click at [551, 194] on icon "button" at bounding box center [550, 195] width 5 height 6
click at [551, 194] on icon "button" at bounding box center [550, 195] width 7 height 7
click at [208, 340] on pre "​" at bounding box center [261, 344] width 296 height 9
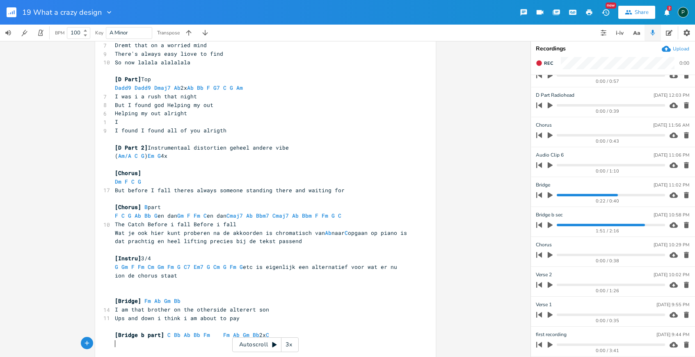
scroll to position [0, 0]
click at [209, 334] on span "[Bridge b part] C Bb Ab Bb Fm Fm Ab Gm Bb 2x C" at bounding box center [192, 335] width 154 height 7
click at [334, 310] on pre "I am that brother on the otherside alterert son" at bounding box center [261, 310] width 296 height 9
click at [149, 350] on pre "​" at bounding box center [261, 352] width 296 height 9
type textarea "It"
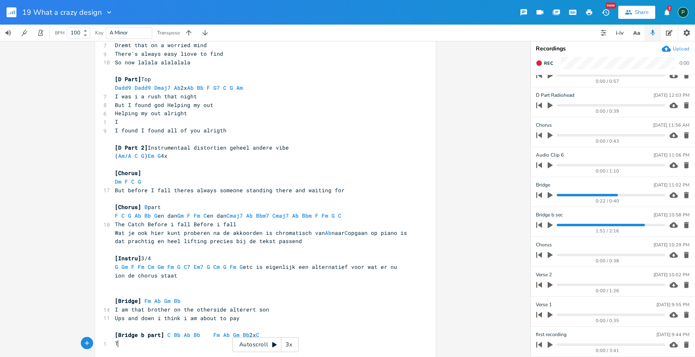
scroll to position [0, 3]
type textarea "Things are pushing for"
type textarea "m the otherside the otherside is good"
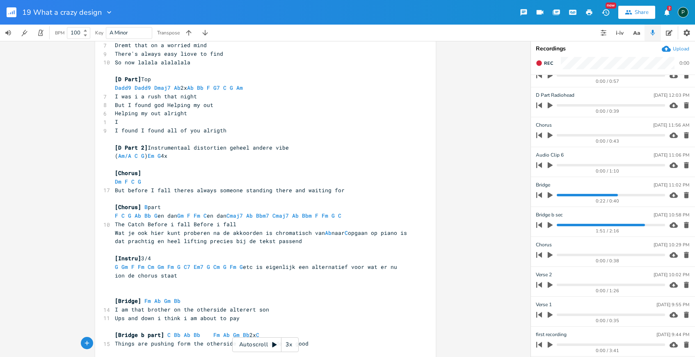
click at [289, 303] on pre "[Bridge] Fm Ab Gm Bb" at bounding box center [261, 301] width 296 height 9
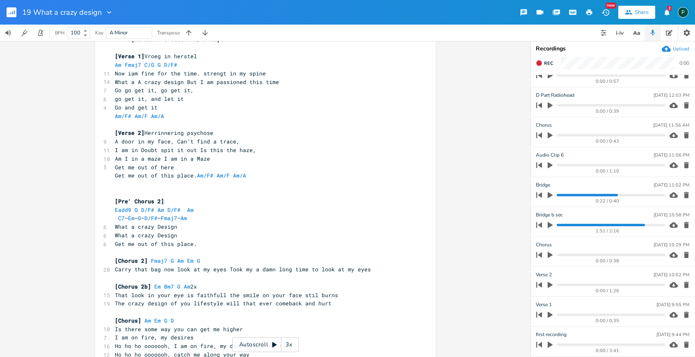
scroll to position [38, 0]
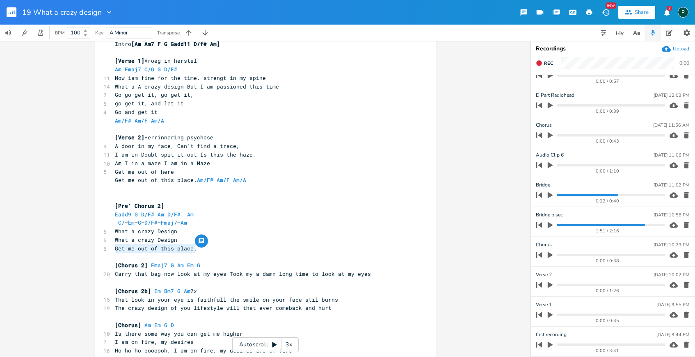
drag, startPoint x: 197, startPoint y: 249, endPoint x: 102, endPoint y: 245, distance: 94.5
click at [113, 245] on div "6 Get me out of this place." at bounding box center [261, 249] width 296 height 9
type textarea "Aaaaaahhh aaaaaah met heel veel [PERSON_NAME]."
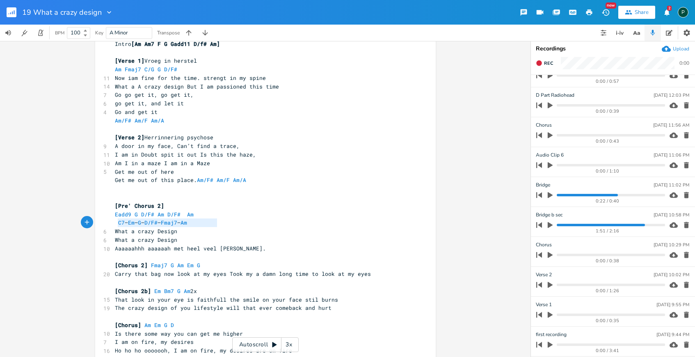
type textarea "Eadd9 G D/F# Am D/F# Am C7 – Em – G – D/F# – Fmaj7 – Am"
drag, startPoint x: 221, startPoint y: 221, endPoint x: 108, endPoint y: 219, distance: 112.5
click at [196, 229] on pre "What a crazy Design" at bounding box center [261, 231] width 296 height 9
type textarea "C7 – Em – G – D/F# – Fmaj7 – Am"
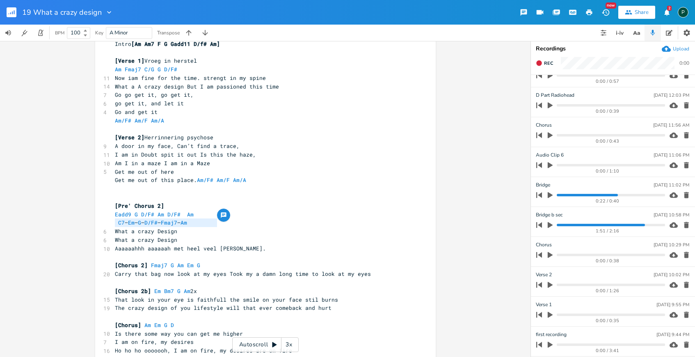
drag, startPoint x: 226, startPoint y: 225, endPoint x: 112, endPoint y: 224, distance: 113.7
click at [113, 224] on pre "C7 – Em – G – D/F# – Fmaj7 – Am" at bounding box center [261, 223] width 296 height 9
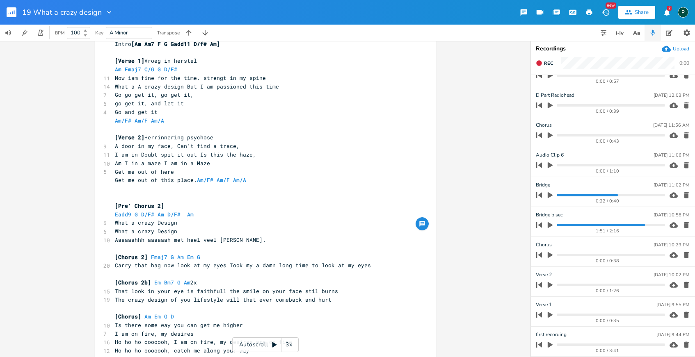
click at [176, 234] on pre "What a crazy Design" at bounding box center [261, 231] width 296 height 9
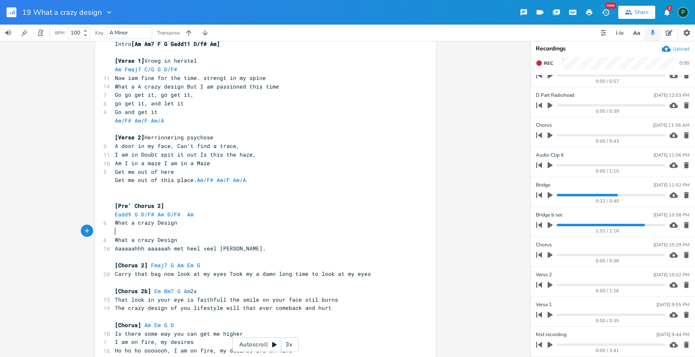
click at [190, 232] on pre "​" at bounding box center [261, 231] width 296 height 9
type textarea "C7 – Em – G – D/F# – Fmaj7 – Am"
click at [181, 241] on pre "What a crazy Design" at bounding box center [261, 240] width 296 height 9
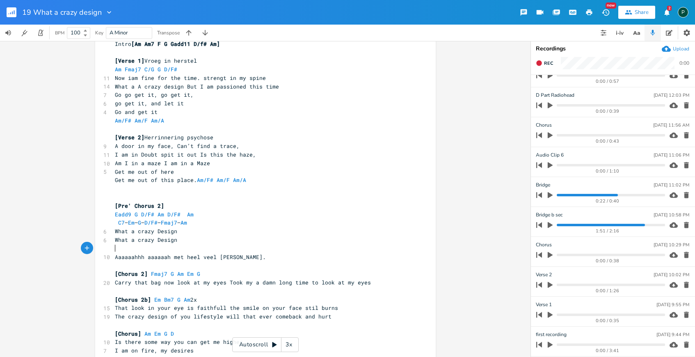
paste textarea "m"
type textarea "C7 – Em – G – D/F# – Fmaj7 – Am"
drag, startPoint x: 219, startPoint y: 223, endPoint x: 106, endPoint y: 224, distance: 113.3
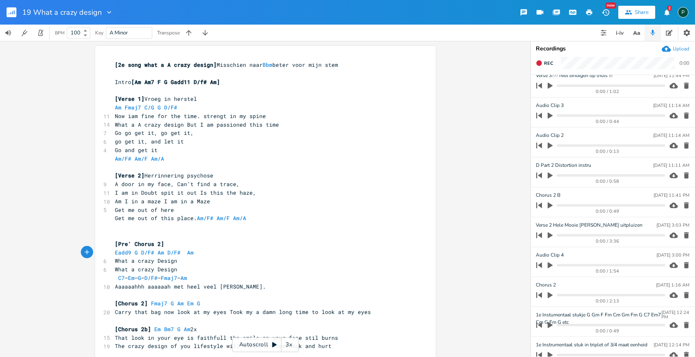
scroll to position [0, 0]
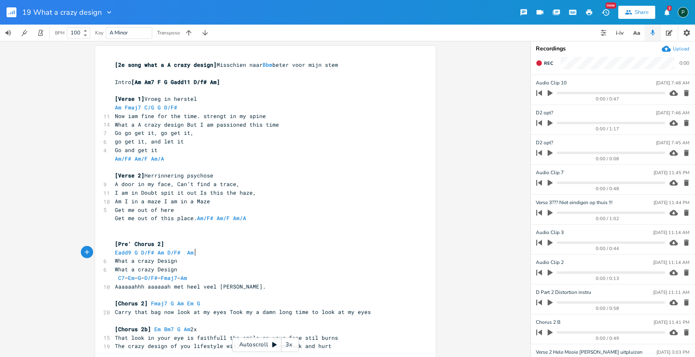
click at [552, 92] on icon "button" at bounding box center [550, 92] width 7 height 7
click at [552, 92] on icon "button" at bounding box center [550, 92] width 5 height 5
click at [550, 94] on icon "button" at bounding box center [550, 93] width 5 height 6
click at [550, 94] on icon "button" at bounding box center [550, 93] width 7 height 7
click at [550, 94] on icon "button" at bounding box center [550, 93] width 5 height 6
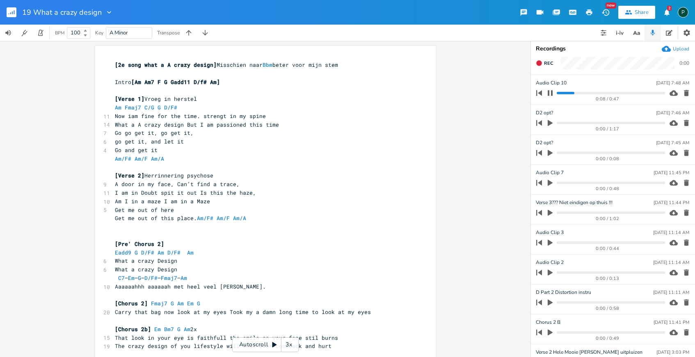
click at [552, 94] on icon "button" at bounding box center [550, 92] width 5 height 5
click at [551, 211] on icon "button" at bounding box center [550, 212] width 7 height 7
click at [551, 211] on icon "button" at bounding box center [550, 212] width 5 height 5
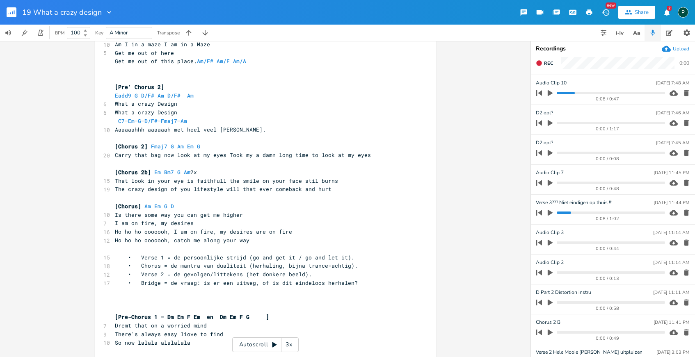
scroll to position [128, 0]
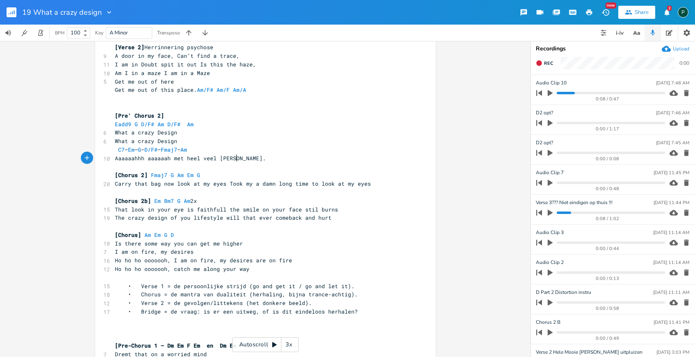
click at [238, 158] on pre "Aaaaaahhh aaaaaah met heel veel [PERSON_NAME]." at bounding box center [261, 158] width 296 height 9
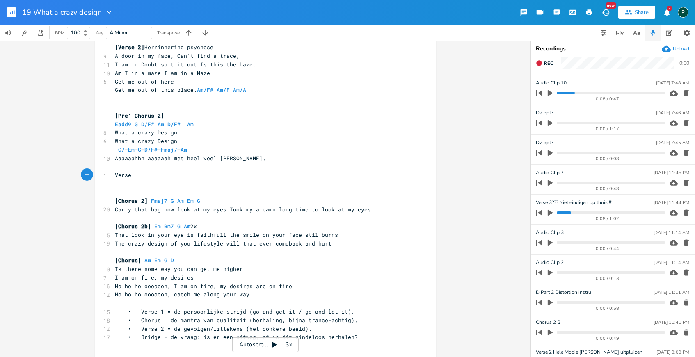
scroll to position [0, 14]
type textarea "Verse 3]"
type textarea "["
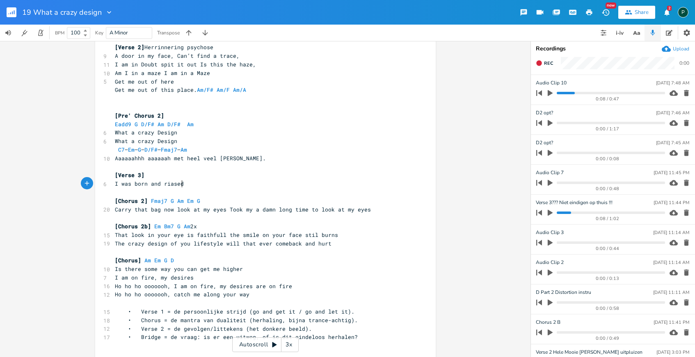
type textarea "I was born and riased"
click at [239, 158] on pre "Aaaaaahhh aaaaaah met heel veel [PERSON_NAME]." at bounding box center [261, 158] width 296 height 9
click at [170, 183] on span "I was born and riased" at bounding box center [149, 183] width 69 height 7
type textarea "aid"
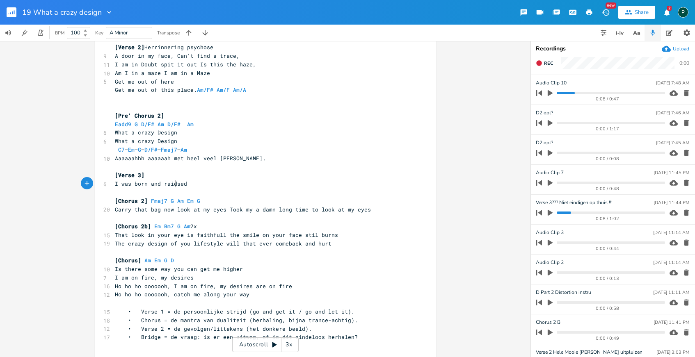
scroll to position [0, 7]
click at [548, 213] on icon "button" at bounding box center [550, 213] width 5 height 6
click at [566, 213] on progress at bounding box center [611, 213] width 108 height 2
click at [559, 212] on progress at bounding box center [611, 213] width 108 height 2
click at [552, 211] on icon "button" at bounding box center [550, 212] width 5 height 5
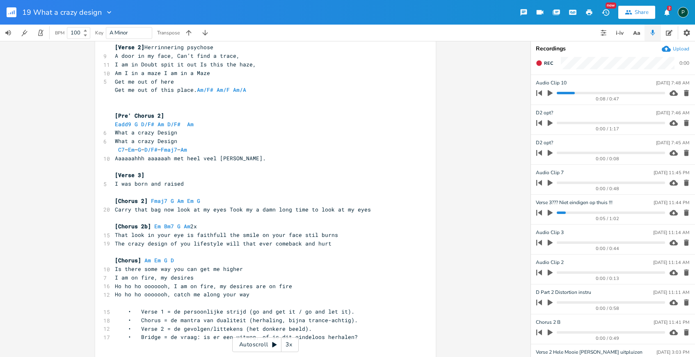
click at [179, 185] on span "I was born and raised" at bounding box center [149, 183] width 69 height 7
click at [148, 183] on span "I was born and raised" at bounding box center [149, 183] width 69 height 7
type textarea "a place"
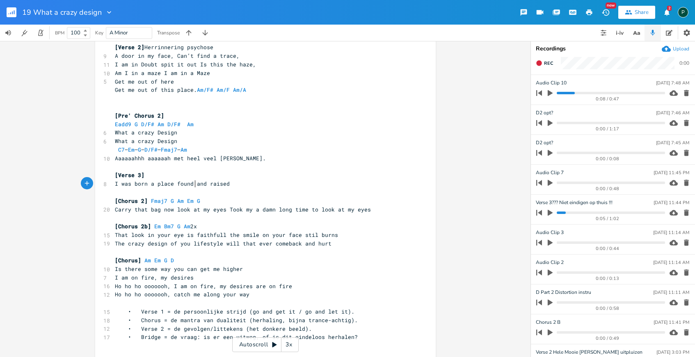
scroll to position [0, 15]
type textarea "found"
click at [548, 213] on icon "button" at bounding box center [550, 213] width 5 height 6
click at [561, 212] on progress at bounding box center [611, 213] width 108 height 2
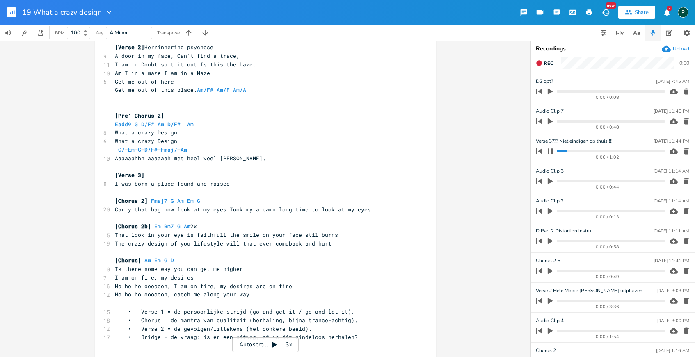
scroll to position [0, 0]
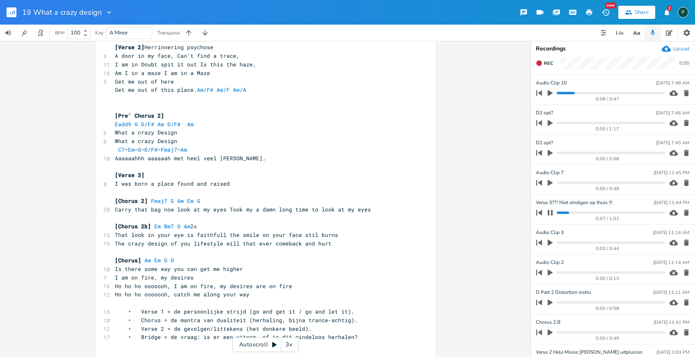
click at [551, 211] on icon "button" at bounding box center [550, 212] width 5 height 5
click at [172, 183] on span "I was born a place found and raised" at bounding box center [172, 183] width 115 height 7
type textarea "i was"
click at [266, 182] on pre "I was born a place i was found and raised" at bounding box center [261, 184] width 296 height 9
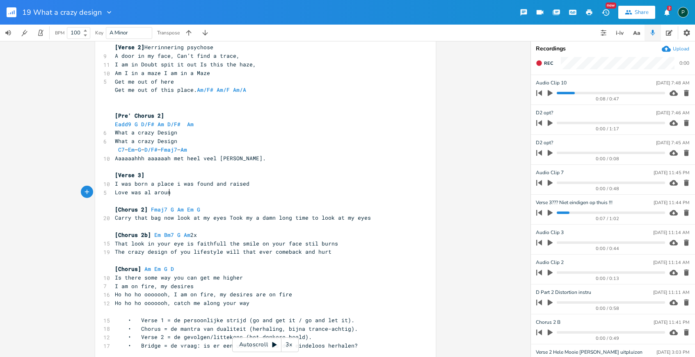
scroll to position [0, 48]
type textarea "Love was al around"
click at [552, 211] on icon "button" at bounding box center [550, 212] width 7 height 7
click at [189, 192] on pre "Love was al around" at bounding box center [261, 192] width 296 height 9
click at [550, 215] on icon "button" at bounding box center [550, 213] width 7 height 7
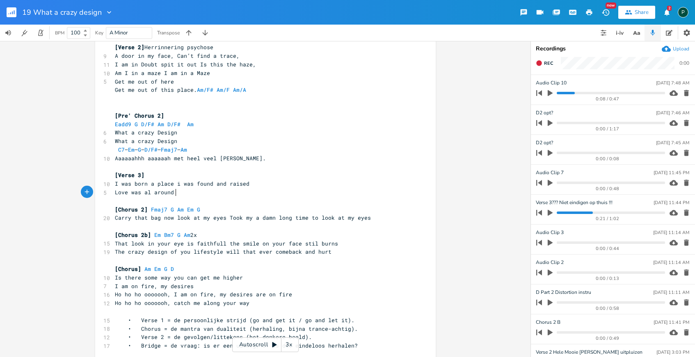
scroll to position [0, 0]
click at [174, 194] on pre "Love was al around" at bounding box center [261, 192] width 296 height 9
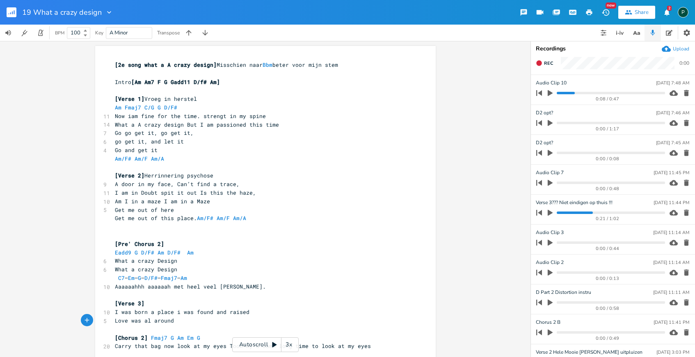
click at [548, 213] on icon "button" at bounding box center [550, 213] width 5 height 6
click at [574, 212] on progress at bounding box center [611, 213] width 108 height 2
click at [153, 304] on pre "[Verse 3]" at bounding box center [261, 304] width 296 height 9
type textarea "Am E"
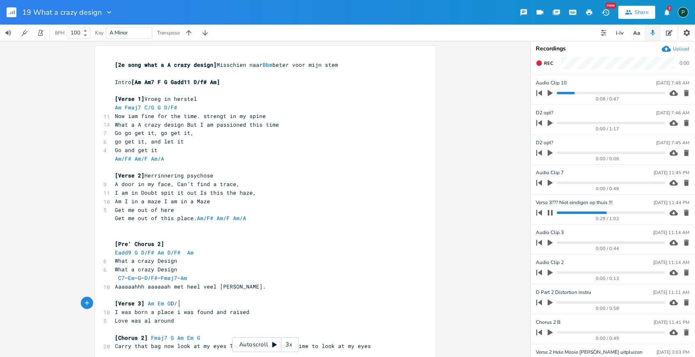
scroll to position [0, 19]
type textarea "m G D/F3"
type textarea "3"
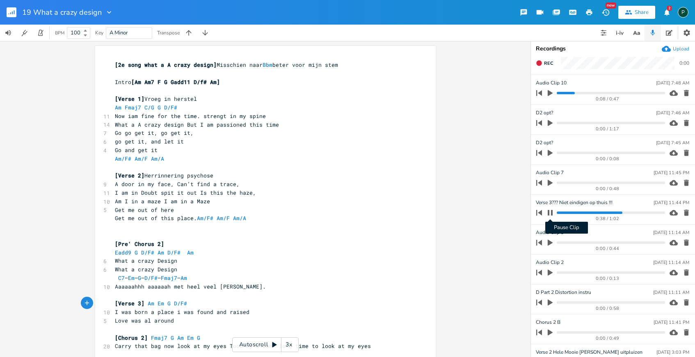
type textarea "#"
click at [553, 212] on icon "button" at bounding box center [550, 212] width 5 height 5
click at [176, 324] on pre "Love was al around" at bounding box center [261, 321] width 296 height 9
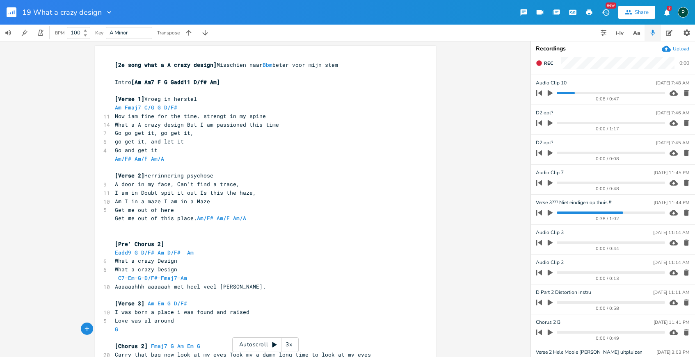
type textarea "Go"
type textarea "ot these chacke"
type textarea "kles on my feet hate and greet"
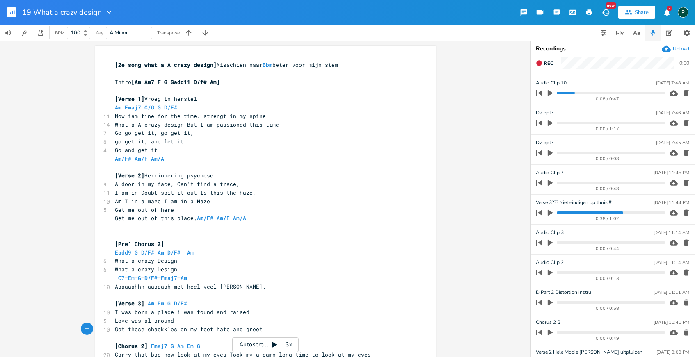
click at [576, 214] on progress at bounding box center [611, 213] width 108 height 2
click at [549, 211] on icon "button" at bounding box center [550, 213] width 5 height 6
click at [551, 214] on icon "button" at bounding box center [550, 212] width 5 height 5
click at [551, 214] on icon "button" at bounding box center [550, 213] width 5 height 6
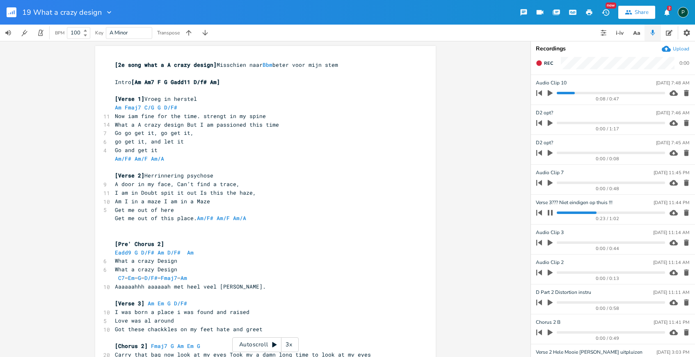
click at [261, 331] on pre "Got these chackkles on my feet hate and greet" at bounding box center [261, 329] width 296 height 9
click at [585, 212] on progress at bounding box center [611, 213] width 108 height 2
click at [577, 213] on progress at bounding box center [611, 213] width 108 height 2
click at [263, 329] on pre "Got these chackkles on my feet hate and greet" at bounding box center [261, 329] width 296 height 9
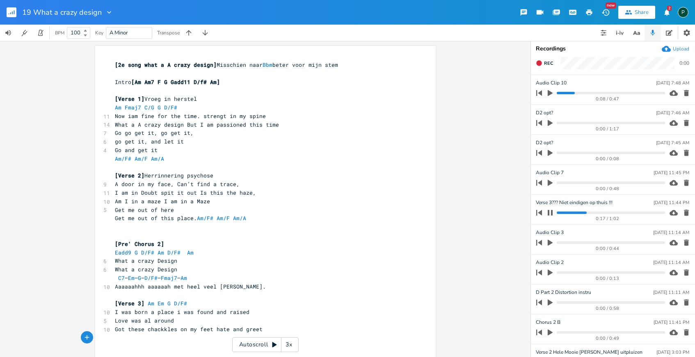
type textarea "E"
type textarea "when i ent4r"
type textarea "ered my raid it w"
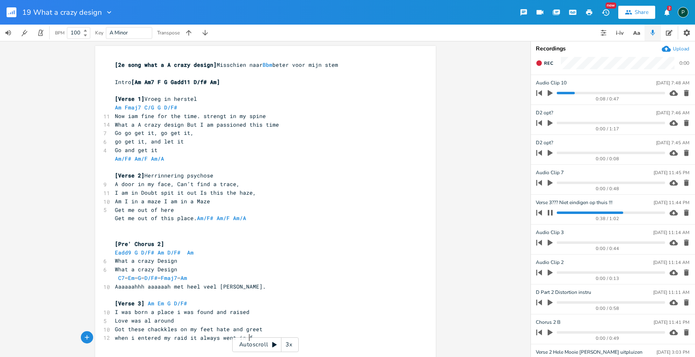
scroll to position [0, 42]
type textarea "always went in fasec"
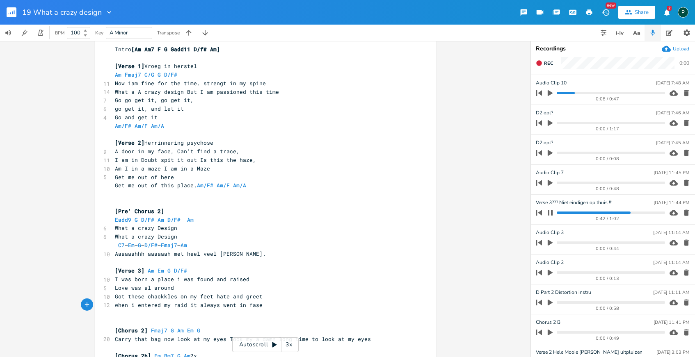
scroll to position [0, 2]
type textarea "s"
click at [549, 210] on icon "button" at bounding box center [550, 213] width 7 height 7
click at [618, 213] on progress at bounding box center [611, 213] width 108 height 2
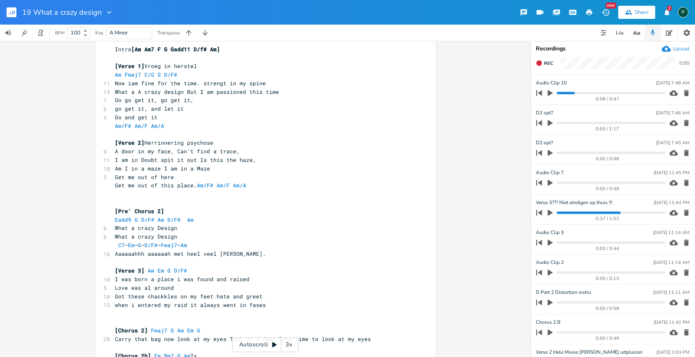
click at [552, 212] on icon "button" at bounding box center [550, 213] width 5 height 6
click at [612, 212] on progress at bounding box center [611, 213] width 108 height 2
click at [552, 214] on icon "button" at bounding box center [550, 212] width 5 height 5
click at [264, 306] on pre "when i entered my raid it always went in fases" at bounding box center [261, 305] width 296 height 9
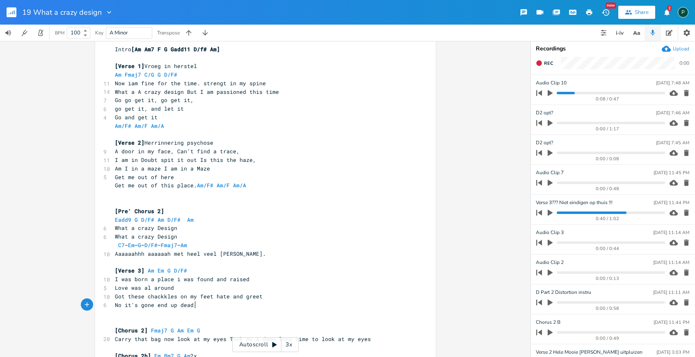
type textarea "No it's gone end up dead"
click at [550, 212] on icon "button" at bounding box center [550, 213] width 5 height 6
type textarea "No it's gone end up dead"
drag, startPoint x: 198, startPoint y: 304, endPoint x: 111, endPoint y: 305, distance: 87.0
click at [113, 305] on pre "No it's gone end up dead" at bounding box center [261, 305] width 296 height 9
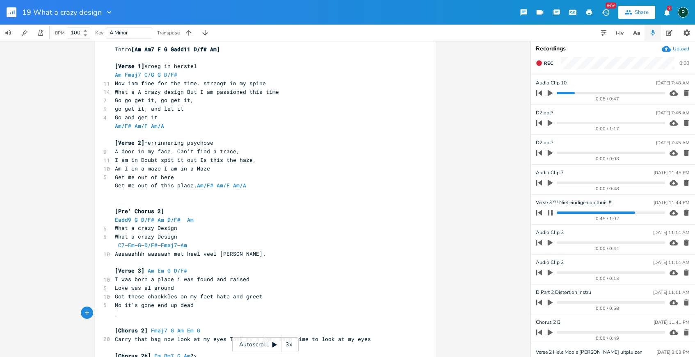
click at [192, 310] on pre "​" at bounding box center [261, 313] width 296 height 9
paste textarea "t"
type textarea "the flight"
click at [561, 213] on progress at bounding box center [611, 213] width 108 height 2
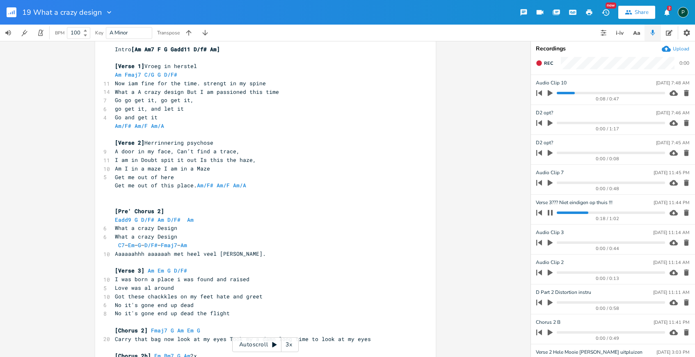
click at [550, 214] on icon "button" at bounding box center [550, 213] width 7 height 7
click at [263, 297] on pre "Got these chackkles on my feet hate and greet" at bounding box center [261, 297] width 296 height 9
type textarea "to much world that's bn"
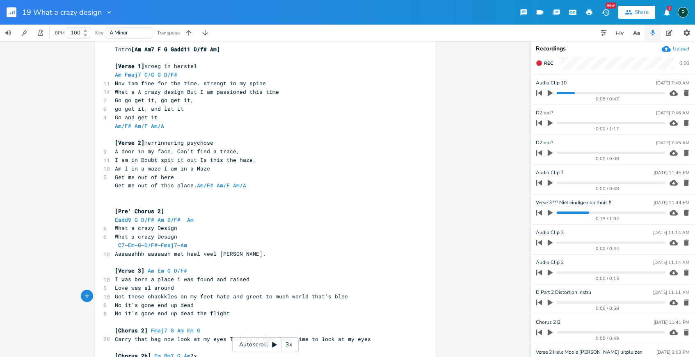
type textarea "leed"
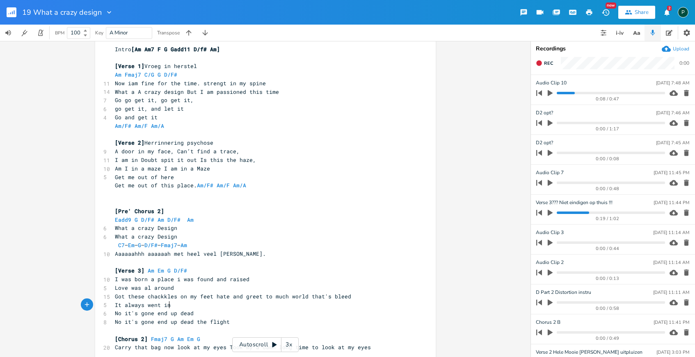
type textarea "It always went in"
type textarea "go's in fases"
click at [552, 213] on icon "button" at bounding box center [550, 213] width 5 height 6
click at [564, 212] on progress at bounding box center [611, 213] width 108 height 2
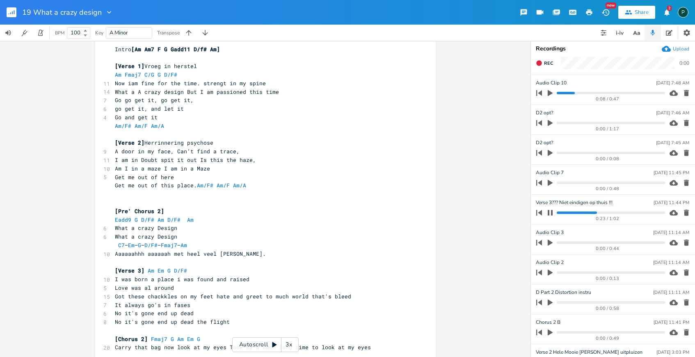
click at [550, 212] on icon "button" at bounding box center [550, 213] width 7 height 7
click at [614, 200] on div "Verse 3??? Niet eindigen op thuis !!! [DATE] 11:44 PM" at bounding box center [612, 202] width 153 height 7
type input "Verse 3"
click at [551, 212] on icon "button" at bounding box center [550, 213] width 5 height 6
click at [558, 213] on progress at bounding box center [611, 213] width 108 height 2
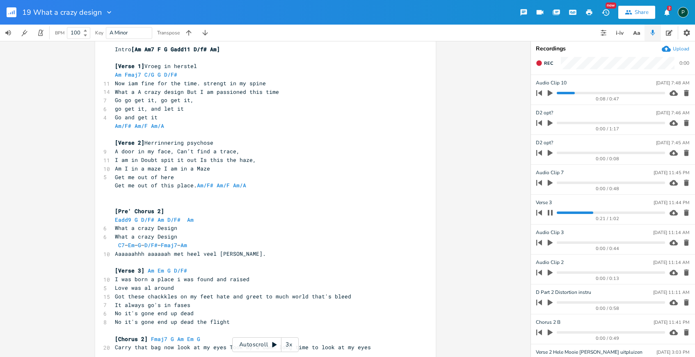
click at [551, 211] on icon "button" at bounding box center [550, 212] width 5 height 5
click at [210, 297] on span "Got these chackkles on my feet hate and greet to much world that's bleed" at bounding box center [233, 296] width 236 height 7
type textarea "t"
type textarea "so much"
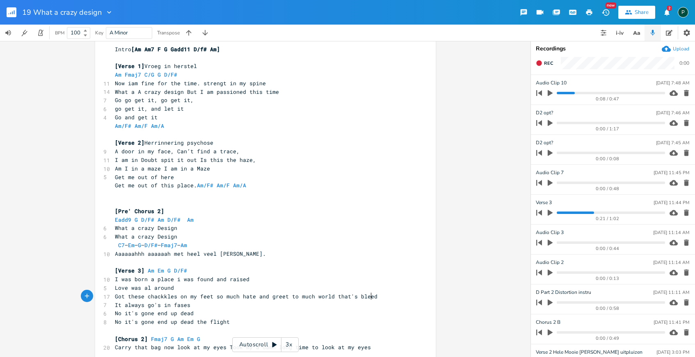
click at [369, 297] on pre "Got these chackkles on my feet so much hate and greet to much world that's bleed" at bounding box center [261, 297] width 296 height 9
type textarea "s"
drag, startPoint x: 310, startPoint y: 295, endPoint x: 284, endPoint y: 295, distance: 26.3
click at [284, 295] on span "Got these chackkles on my feet so much hate and greet to much world that's blee…" at bounding box center [248, 296] width 266 height 7
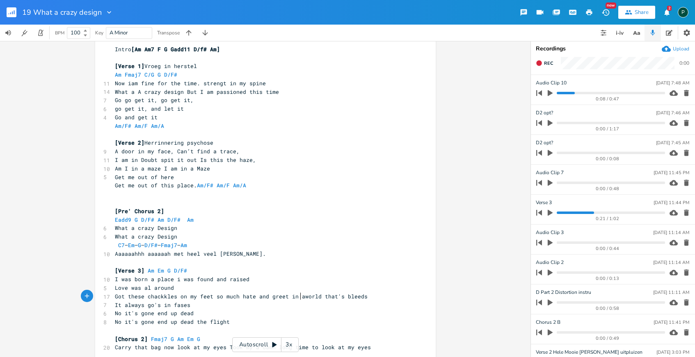
type textarea "in a"
click at [115, 288] on span "Love was al around" at bounding box center [144, 287] width 59 height 7
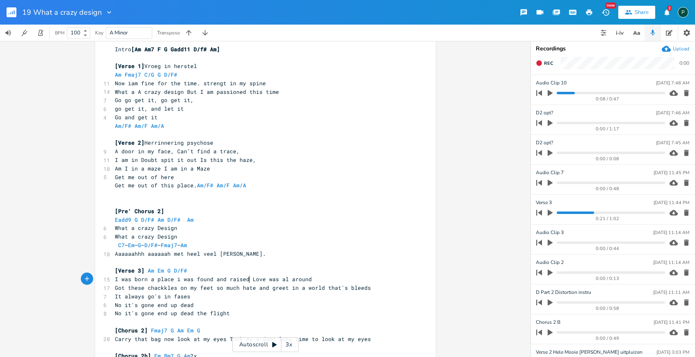
click at [559, 213] on progress at bounding box center [611, 213] width 108 height 2
click at [552, 213] on icon "button" at bounding box center [550, 213] width 5 height 6
click at [552, 214] on icon "button" at bounding box center [550, 212] width 5 height 5
drag, startPoint x: 166, startPoint y: 298, endPoint x: 111, endPoint y: 301, distance: 54.7
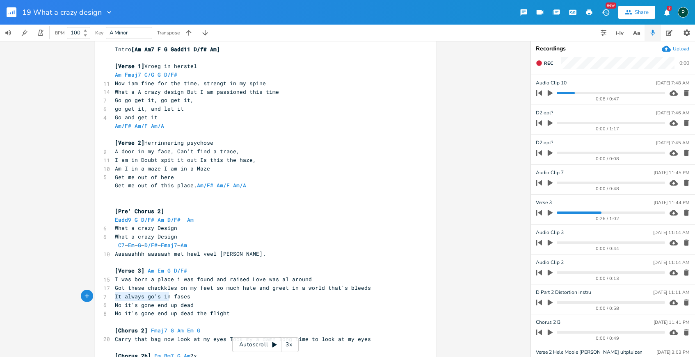
type textarea "Let's"
click at [151, 299] on pre "Let's fases" at bounding box center [261, 297] width 296 height 9
type textarea "ce it"
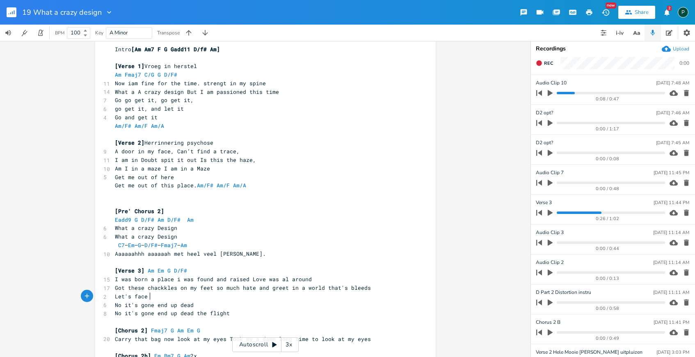
scroll to position [0, 9]
drag, startPoint x: 129, startPoint y: 294, endPoint x: 113, endPoint y: 293, distance: 16.0
click at [115, 293] on span "Let's face it" at bounding box center [136, 296] width 43 height 7
type textarea "Now"
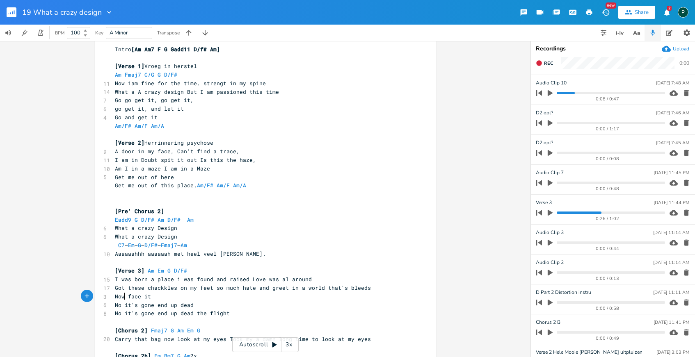
scroll to position [0, 11]
drag, startPoint x: 134, startPoint y: 279, endPoint x: 111, endPoint y: 279, distance: 23.4
click at [113, 279] on pre "I was born a place i was found and raised Love was al around" at bounding box center [261, 279] width 296 height 9
type textarea "B"
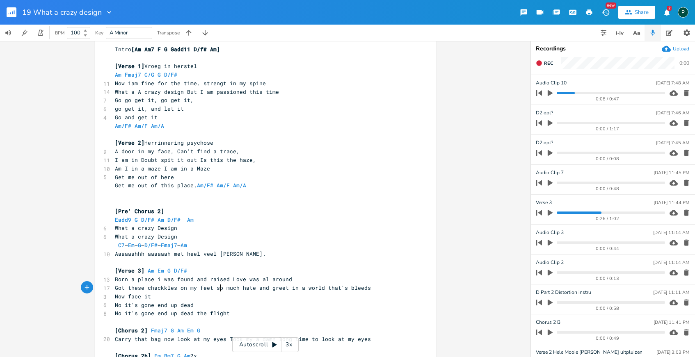
click at [218, 288] on span "Got these chackkles on my feet so much hate and greet in a world that's bleeds" at bounding box center [243, 287] width 256 height 7
type textarea "to"
click at [226, 279] on span "Born a place i was found and raised Love was al around" at bounding box center [203, 279] width 177 height 7
type textarea "but"
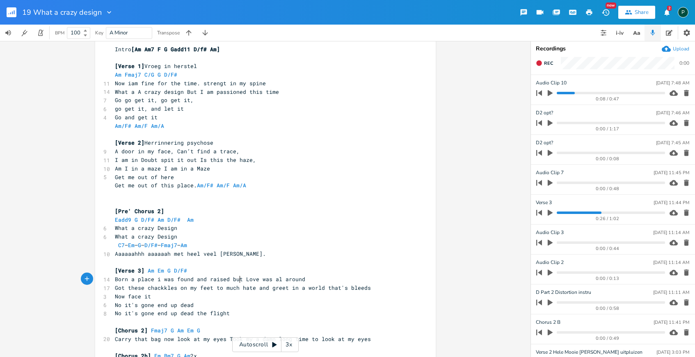
scroll to position [0, 9]
click at [203, 278] on span "Born a place i was found and raised but Love was al around" at bounding box center [210, 279] width 190 height 7
type textarea "i was"
click at [264, 287] on span "Got these chackkles on my feet to much hate and greet in a world that's bleeds" at bounding box center [243, 287] width 256 height 7
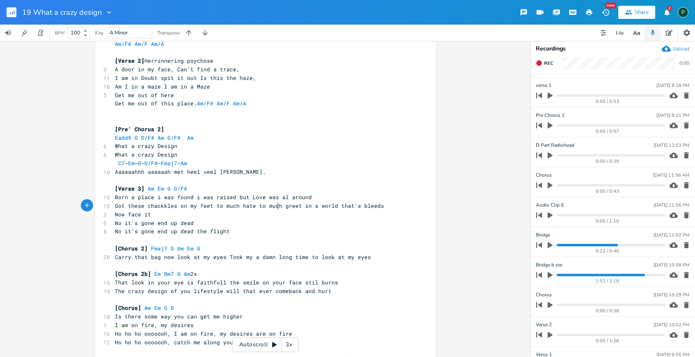
scroll to position [659, 0]
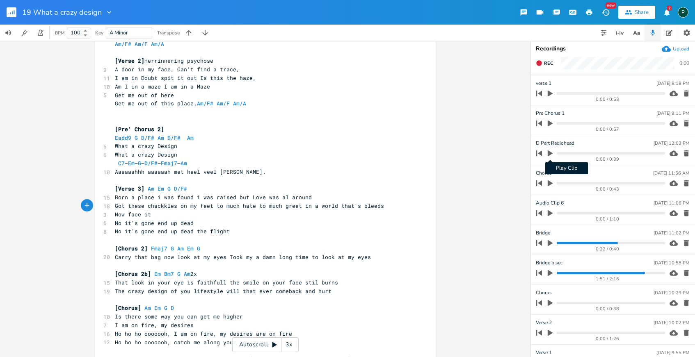
type textarea "to much"
click at [548, 153] on icon "button" at bounding box center [550, 154] width 5 height 6
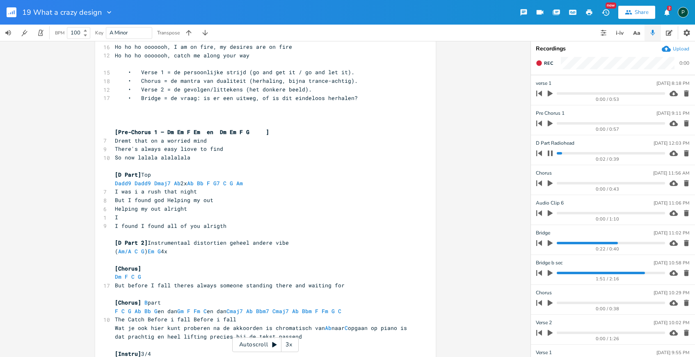
scroll to position [454, 0]
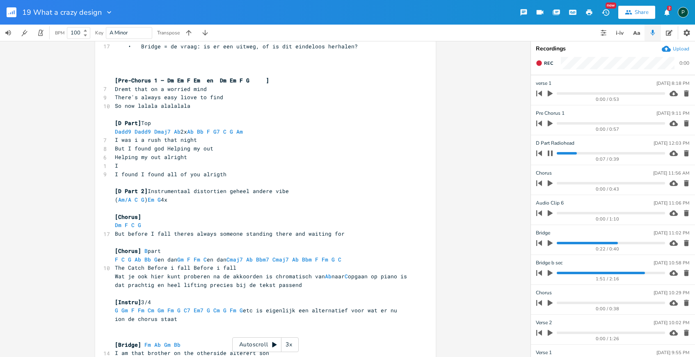
click at [550, 153] on icon "button" at bounding box center [550, 153] width 7 height 7
drag, startPoint x: 135, startPoint y: 140, endPoint x: 106, endPoint y: 140, distance: 28.7
click at [106, 140] on div "I was i x [2e song what a A crazy design] Misschien naar Bbm beter voor mijn st…" at bounding box center [265, 138] width 341 height 1093
type textarea "Im"
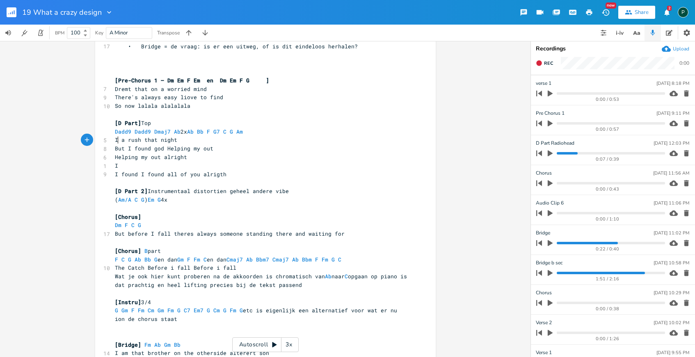
scroll to position [0, 6]
type textarea "n"
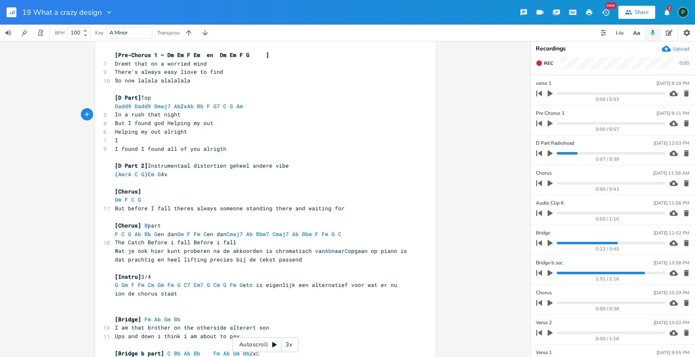
scroll to position [451, 0]
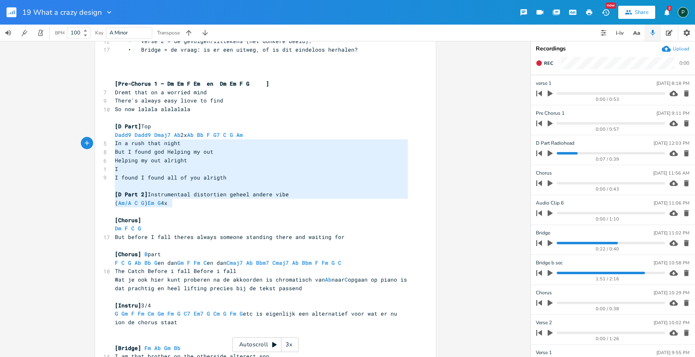
type textarea "[D Part] Top Dadd9 Dadd9 Dmaj7 Ab 2x Ab Bb F G7 C G Am In a rush that night But…"
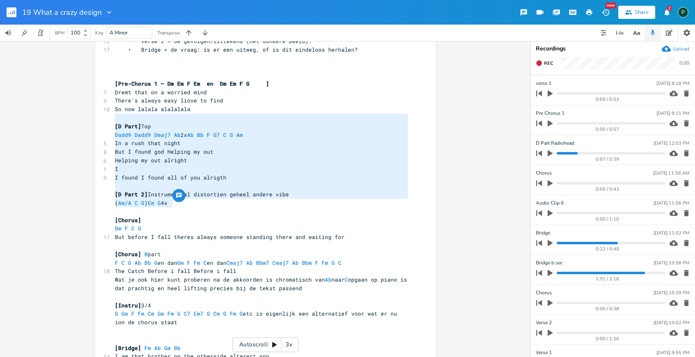
drag, startPoint x: 188, startPoint y: 205, endPoint x: 110, endPoint y: 121, distance: 114.7
click at [110, 121] on div "[D Part] Top Dadd9 Dadd9 Dmaj7 Ab 2x Ab Bb F G7 C G Am In a rush that night But…" at bounding box center [265, 141] width 341 height 1093
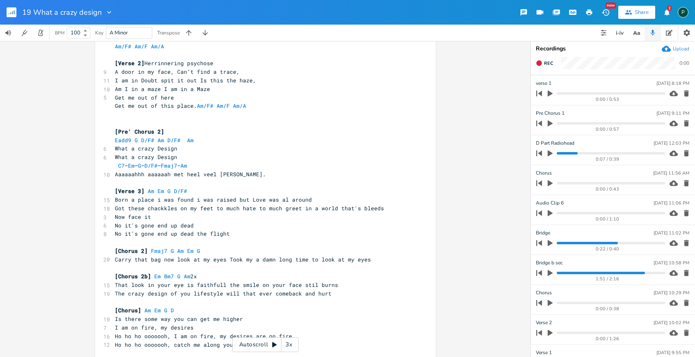
scroll to position [92, 0]
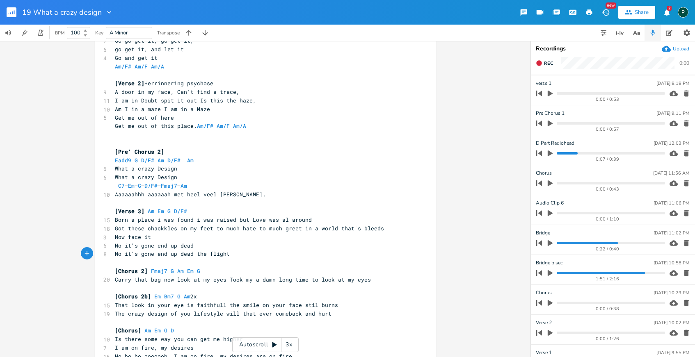
click at [235, 257] on pre "No it's gone end up dead the flight" at bounding box center [261, 254] width 296 height 9
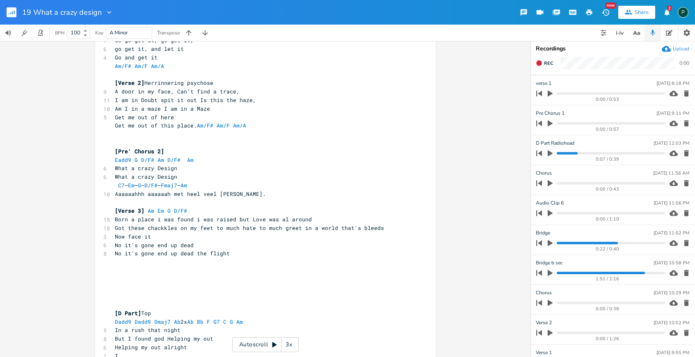
scroll to position [68, 0]
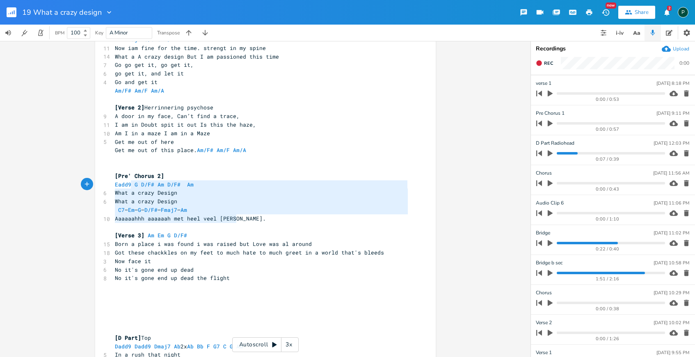
type textarea "[Pre' Chorus 2] Eadd9 G D/F# Am D/F# Am What a crazy Design What a crazy Design…"
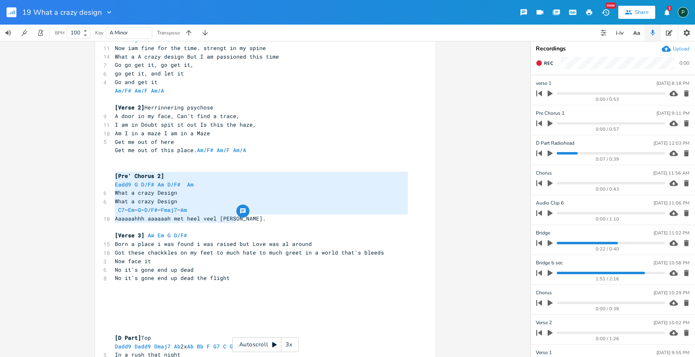
drag, startPoint x: 236, startPoint y: 217, endPoint x: 106, endPoint y: 173, distance: 137.3
click at [124, 287] on pre "​" at bounding box center [261, 287] width 296 height 9
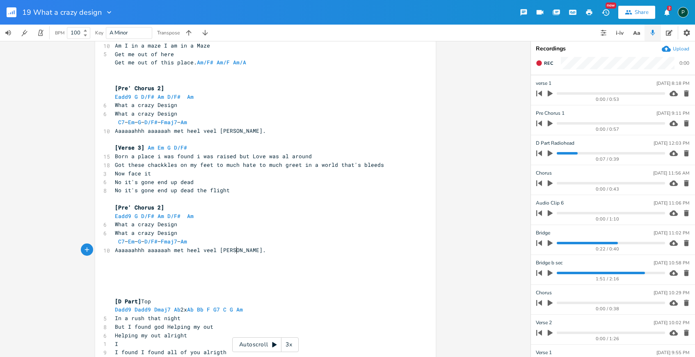
scroll to position [163, 0]
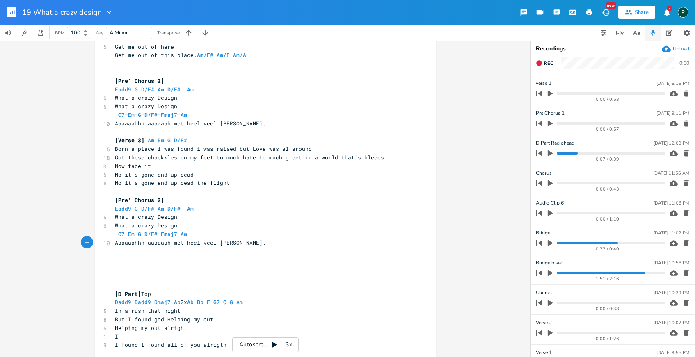
click at [115, 282] on pre "​" at bounding box center [261, 286] width 296 height 9
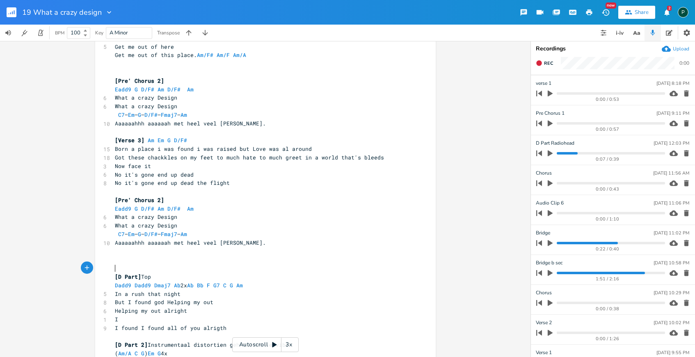
click at [215, 251] on pre "​" at bounding box center [261, 251] width 296 height 9
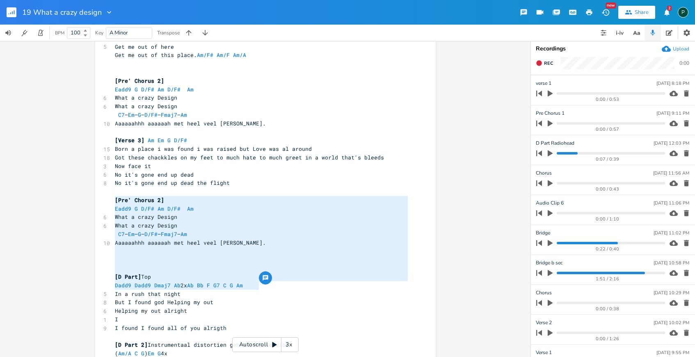
drag, startPoint x: 259, startPoint y: 287, endPoint x: 108, endPoint y: 200, distance: 175.0
type textarea "[Pre' Chorus 2] Eadd9 G D/F# Am D/F# Am What a crazy Design What a crazy Design…"
click at [140, 236] on span "C7 – Em – G – D/F# – Fmaj7 – Am" at bounding box center [151, 234] width 72 height 7
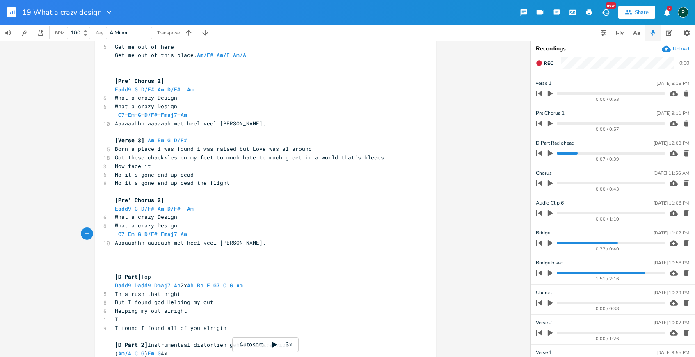
scroll to position [0, 0]
type textarea "7"
type textarea "E7"
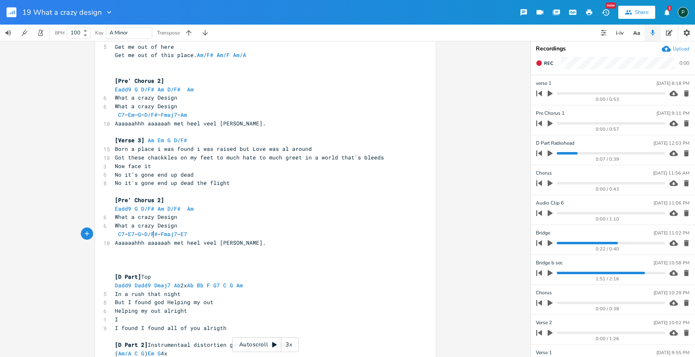
click at [152, 234] on span "C7 – E7 – G – D/F# – Fmaj7 – E7" at bounding box center [153, 234] width 76 height 7
type textarea "add11"
click at [224, 220] on pre "What a crazy Design" at bounding box center [261, 217] width 296 height 9
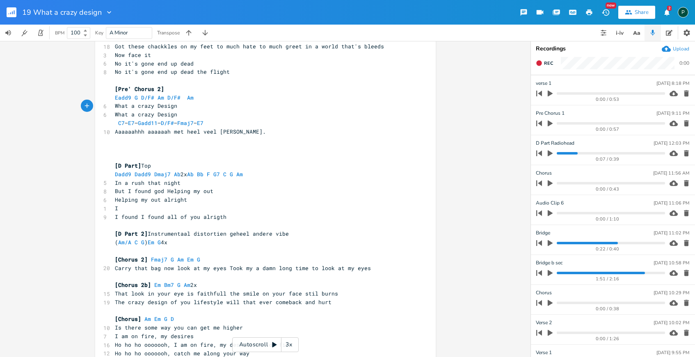
scroll to position [275, 0]
